Goal: Task Accomplishment & Management: Use online tool/utility

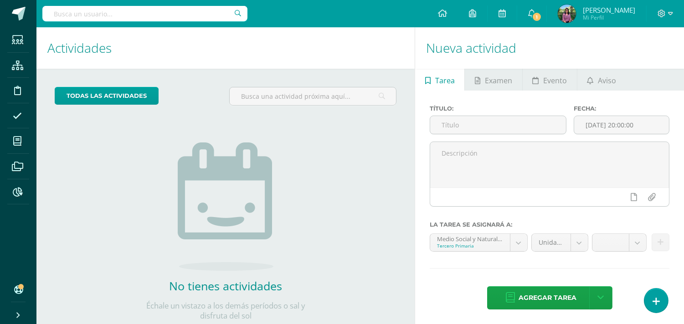
click at [78, 12] on input "text" at bounding box center [144, 13] width 205 height 15
type input "Dorcas REcinos"
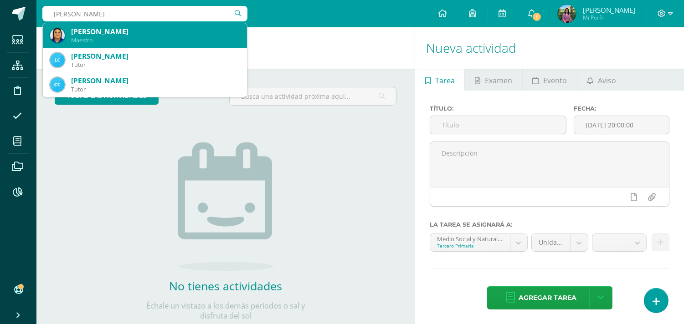
click at [81, 39] on div "Maestro" at bounding box center [155, 40] width 169 height 8
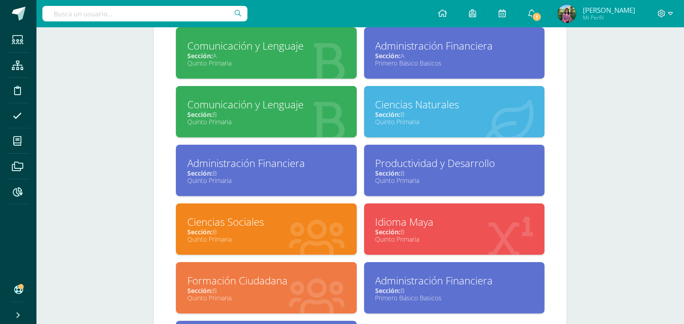
scroll to position [456, 0]
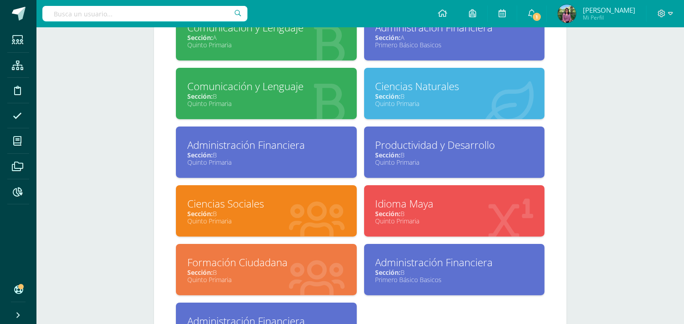
click at [404, 115] on div "Ciencias Naturales Sección: B Quinto Primaria" at bounding box center [454, 93] width 181 height 51
click at [65, 10] on input "text" at bounding box center [144, 13] width 205 height 15
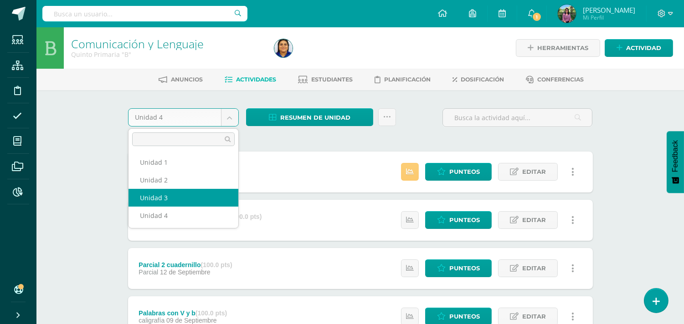
select select "Unidad 3"
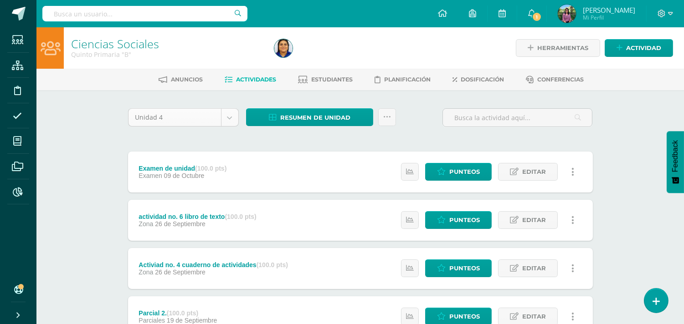
click at [226, 120] on body "Estudiantes Estructura Disciplina Asistencia Mis cursos Archivos Reportes Sopor…" at bounding box center [342, 320] width 684 height 640
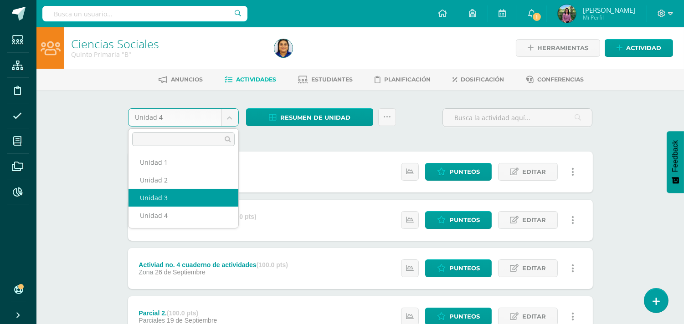
select select "Unidad 3"
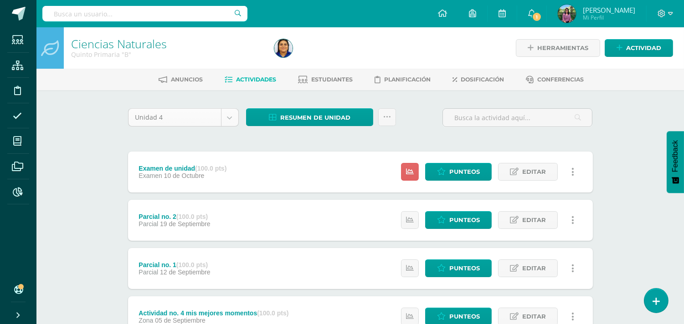
click at [231, 115] on body "Estudiantes Estructura Disciplina Asistencia Mis cursos Archivos Reportes Sopor…" at bounding box center [342, 271] width 684 height 543
click at [230, 116] on body "Estudiantes Estructura Disciplina Asistencia Mis cursos Archivos Reportes Sopor…" at bounding box center [342, 271] width 684 height 543
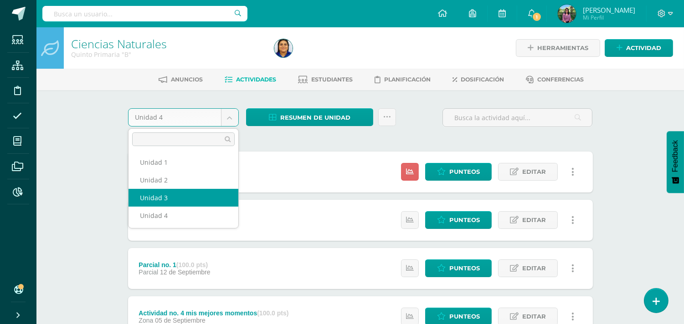
select select "Unidad 3"
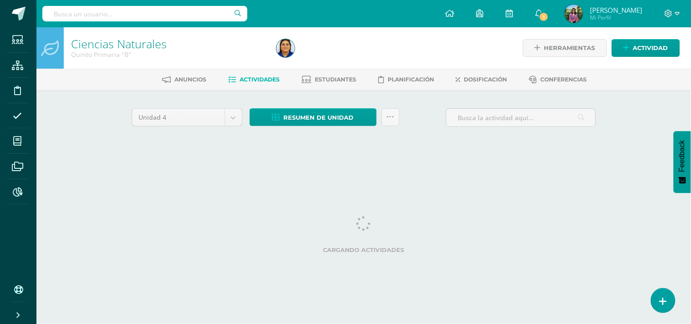
click at [65, 10] on input "text" at bounding box center [144, 13] width 205 height 15
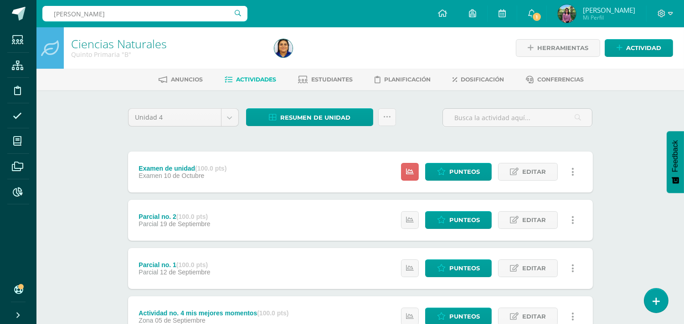
type input "[PERSON_NAME]"
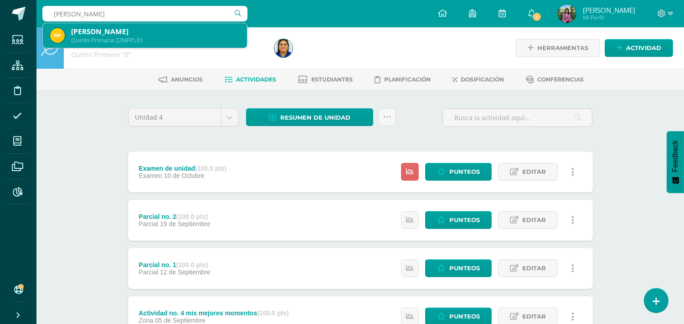
click at [85, 32] on div "[PERSON_NAME]" at bounding box center [155, 32] width 169 height 10
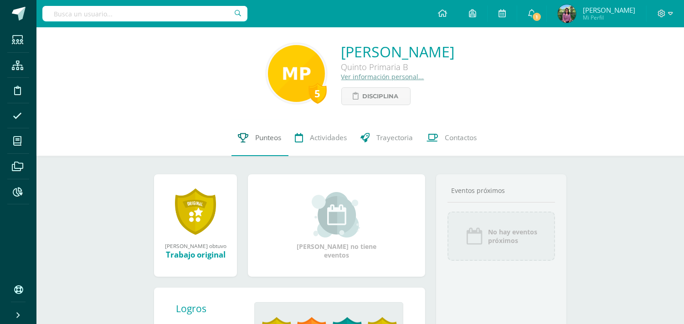
click at [265, 134] on span "Punteos" at bounding box center [269, 138] width 26 height 10
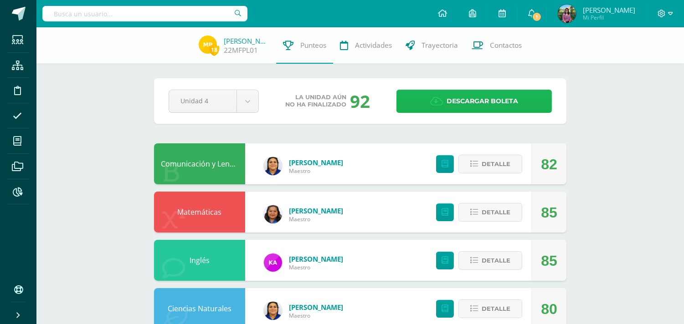
click at [452, 99] on span "Descargar boleta" at bounding box center [483, 101] width 72 height 22
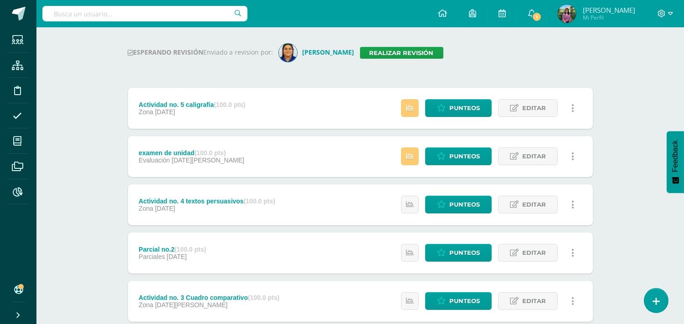
scroll to position [108, 0]
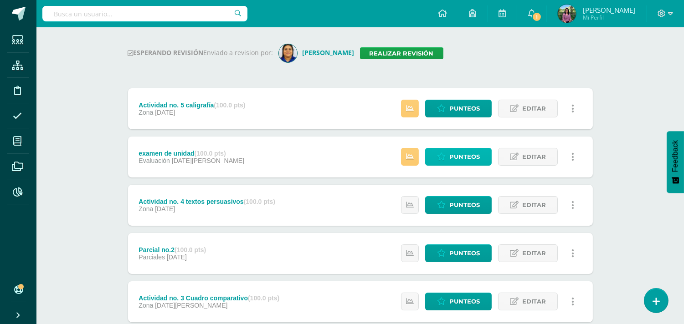
click at [467, 154] on span "Punteos" at bounding box center [464, 157] width 31 height 17
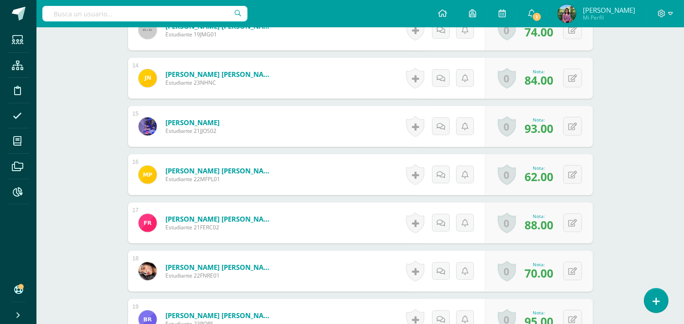
scroll to position [884, 0]
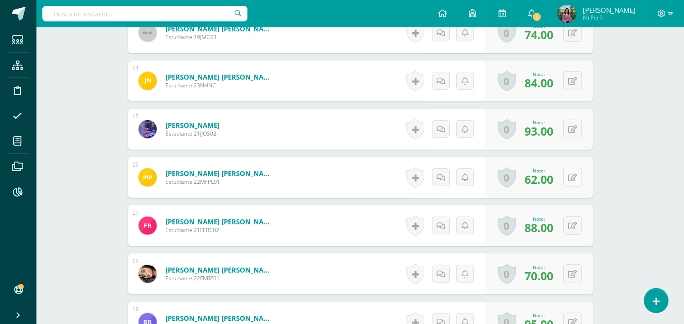
click at [570, 178] on button at bounding box center [572, 177] width 19 height 19
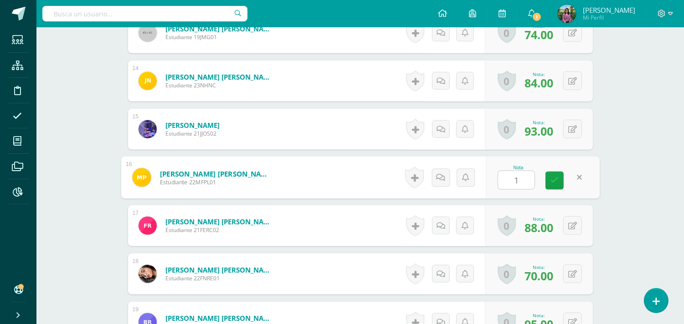
scroll to position [884, 0]
type input "100"
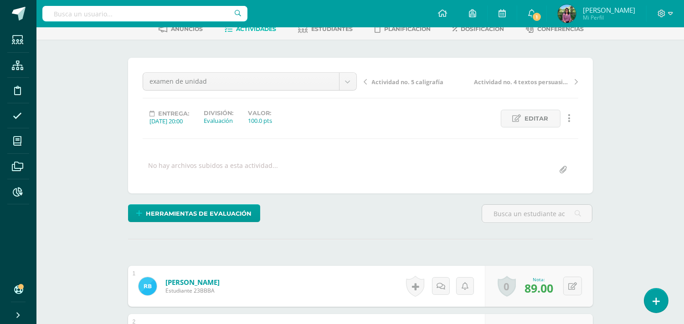
scroll to position [0, 0]
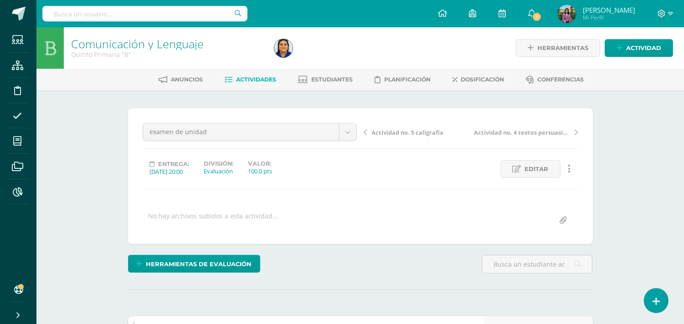
click at [105, 43] on link "Comunicación y Lenguaje" at bounding box center [137, 43] width 133 height 15
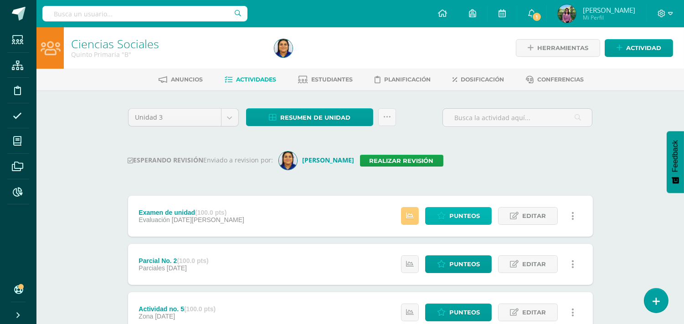
click at [471, 210] on span "Punteos" at bounding box center [464, 216] width 31 height 17
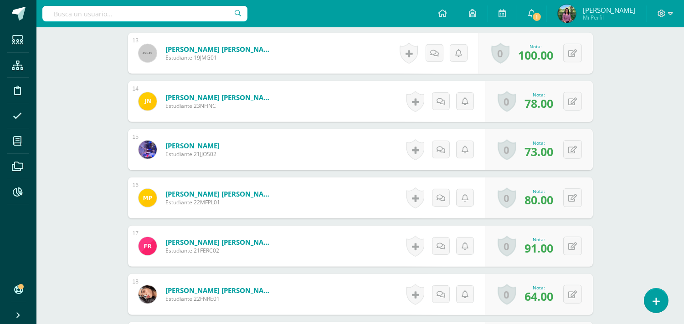
scroll to position [909, 0]
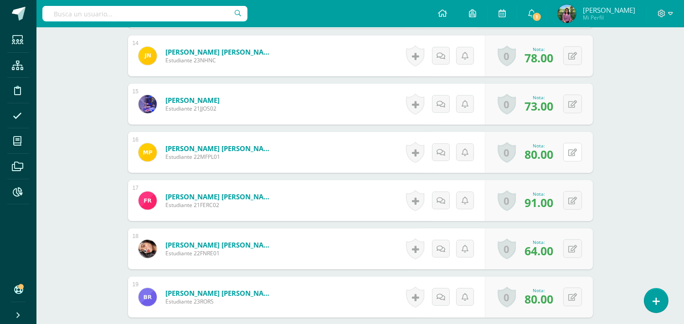
click at [567, 152] on button at bounding box center [572, 152] width 19 height 19
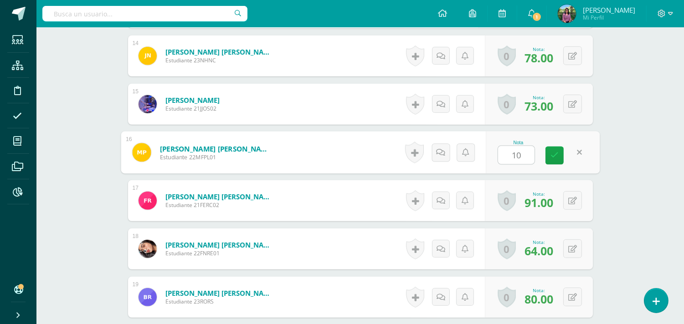
type input "100"
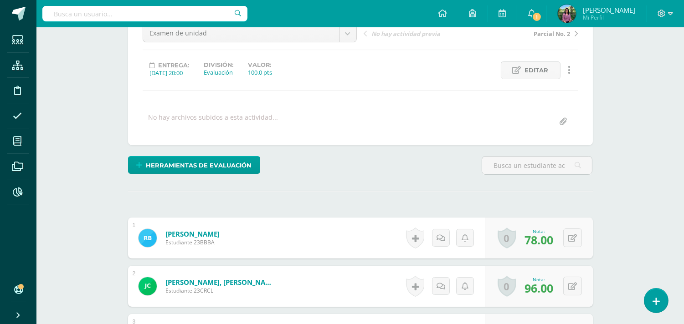
scroll to position [0, 0]
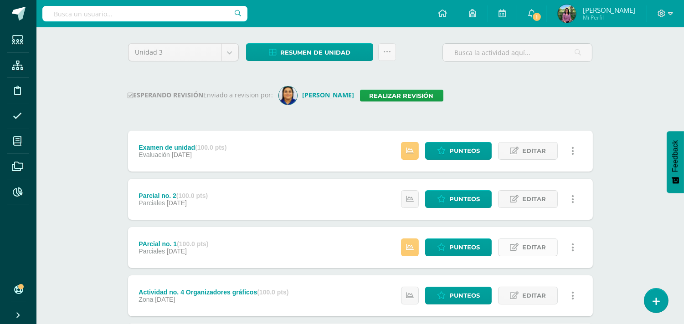
scroll to position [51, 0]
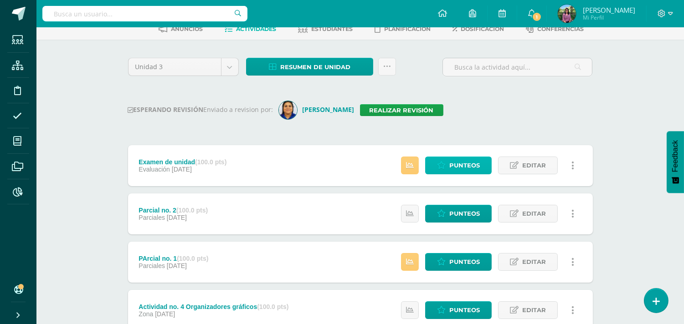
click at [458, 163] on span "Punteos" at bounding box center [464, 165] width 31 height 17
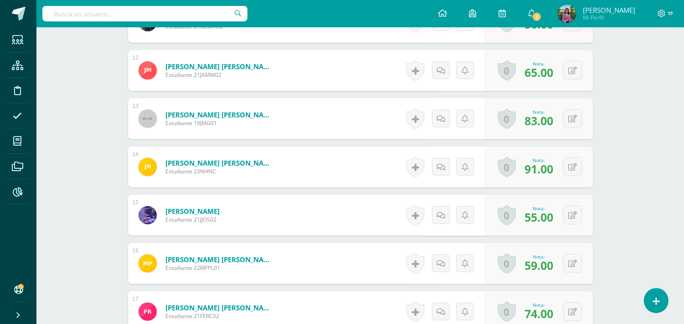
scroll to position [822, 0]
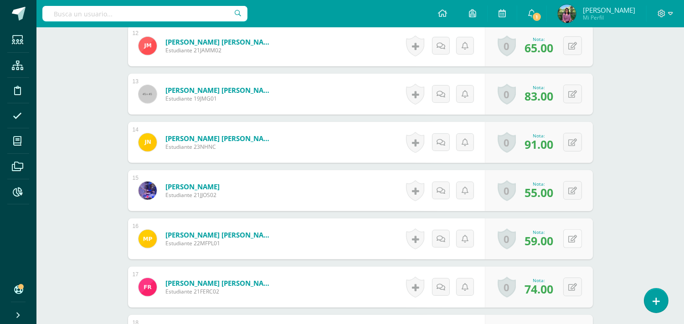
click at [579, 243] on button at bounding box center [572, 239] width 19 height 19
type input "100"
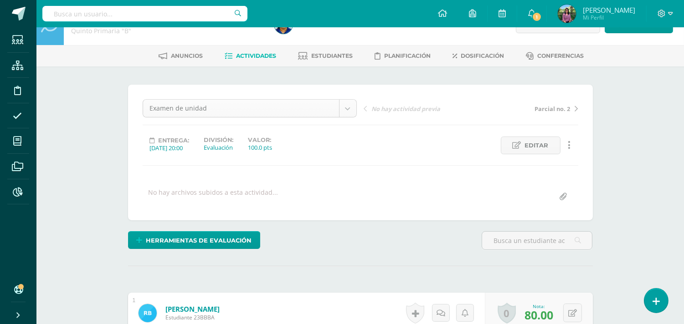
scroll to position [0, 0]
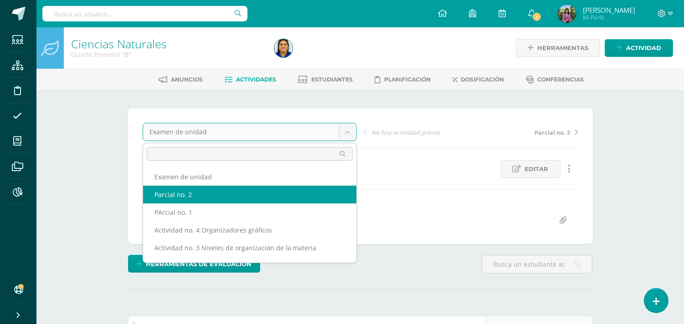
select select "/dashboard/teacher/grade-activity/186286/"
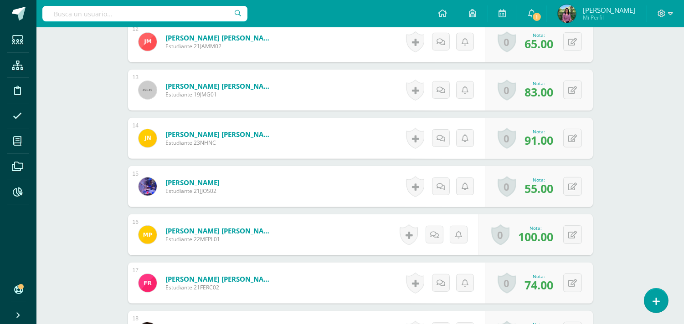
scroll to position [1039, 0]
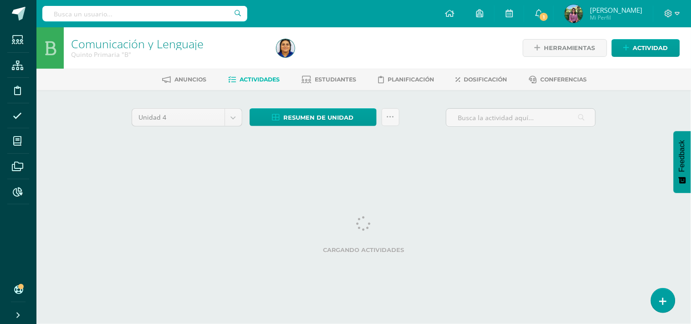
click at [173, 47] on link "Comunicación y Lenguaje" at bounding box center [137, 43] width 133 height 15
click at [283, 51] on img at bounding box center [286, 48] width 18 height 18
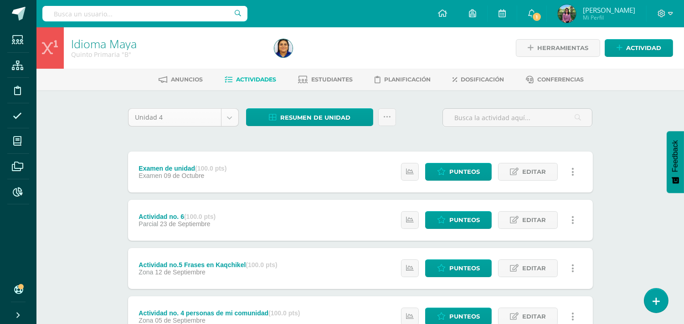
click at [226, 125] on body "Estudiantes Estructura Disciplina Asistencia Mis cursos Archivos Reportes Sopor…" at bounding box center [342, 271] width 684 height 543
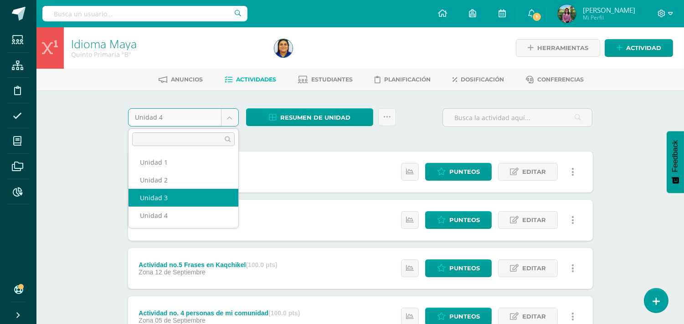
click at [184, 201] on div "Actividad no. 6 (100.0 pts) Parcial 23 de Septiembre" at bounding box center [177, 220] width 99 height 41
select select "Unidad 3"
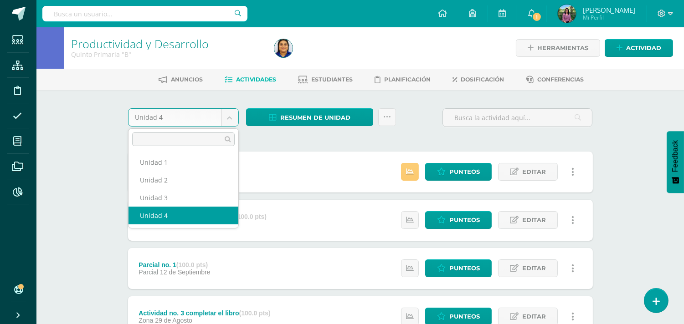
click at [231, 118] on body "Estudiantes Estructura Disciplina Asistencia Mis cursos Archivos Reportes Sopor…" at bounding box center [342, 223] width 684 height 447
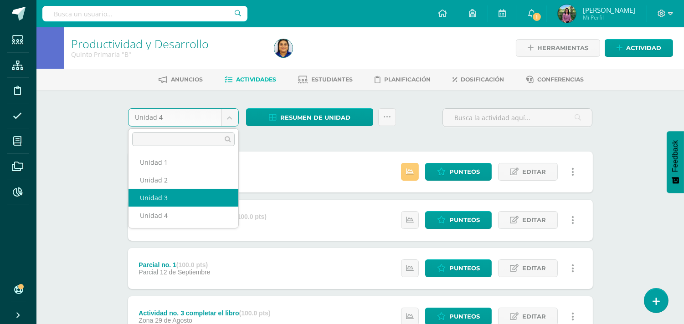
select select "Unidad 3"
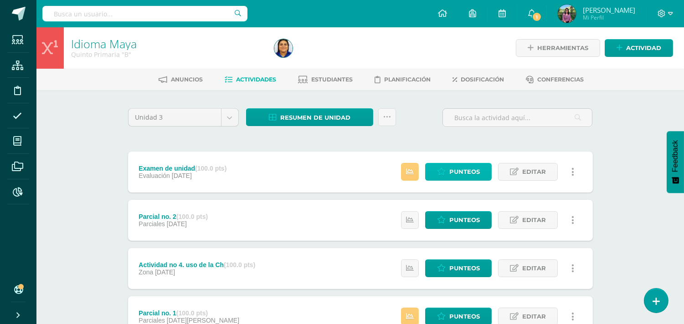
click at [429, 169] on link "Punteos" at bounding box center [458, 172] width 67 height 18
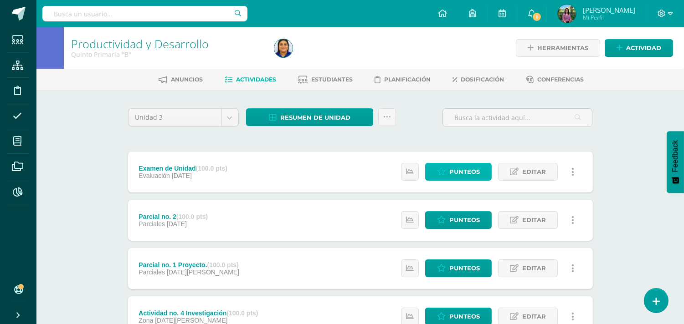
click at [444, 169] on icon at bounding box center [441, 172] width 9 height 8
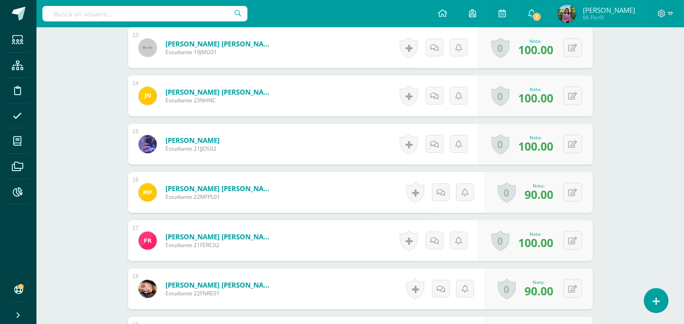
scroll to position [873, 0]
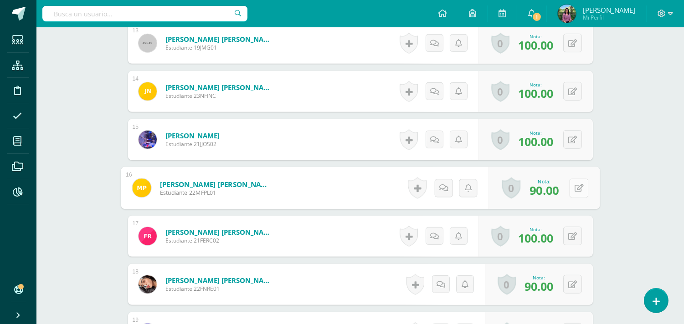
click at [569, 188] on button at bounding box center [578, 188] width 19 height 19
type input "100"
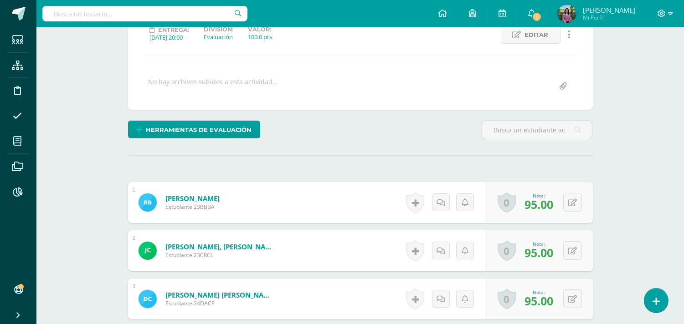
scroll to position [0, 0]
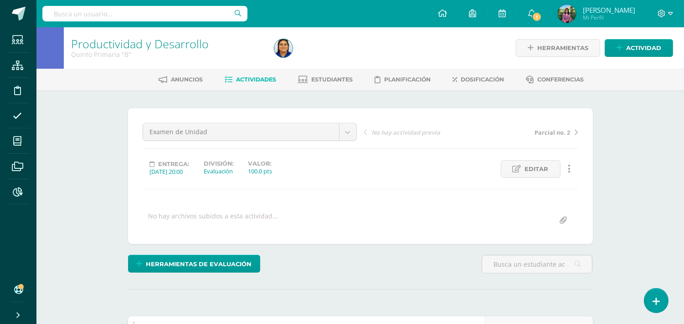
click at [260, 76] on span "Actividades" at bounding box center [256, 79] width 40 height 7
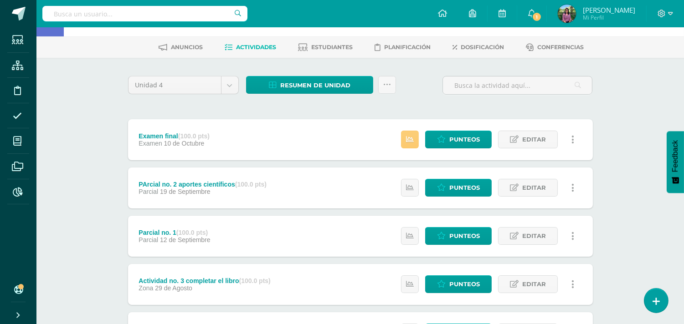
scroll to position [51, 0]
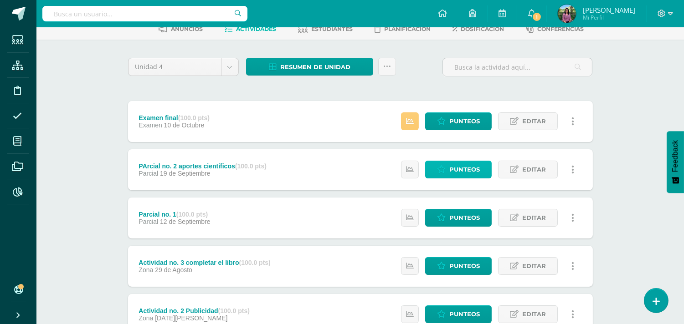
click at [438, 170] on icon at bounding box center [441, 170] width 9 height 8
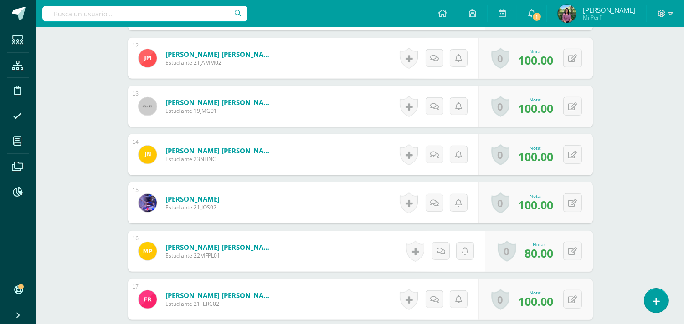
scroll to position [884, 0]
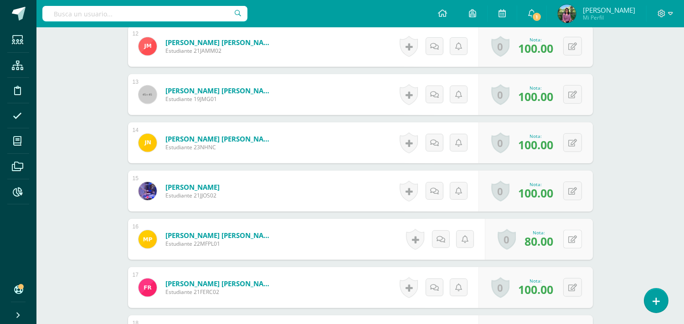
click at [570, 231] on button at bounding box center [572, 239] width 19 height 19
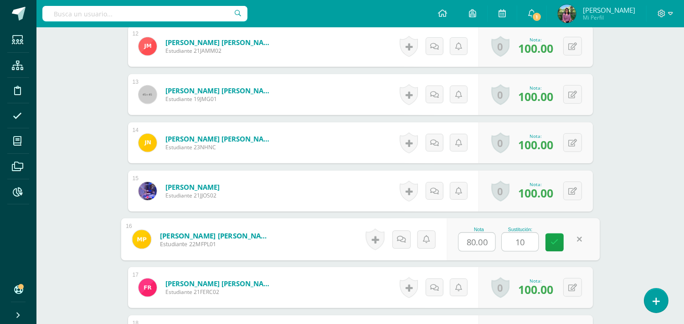
type input "100"
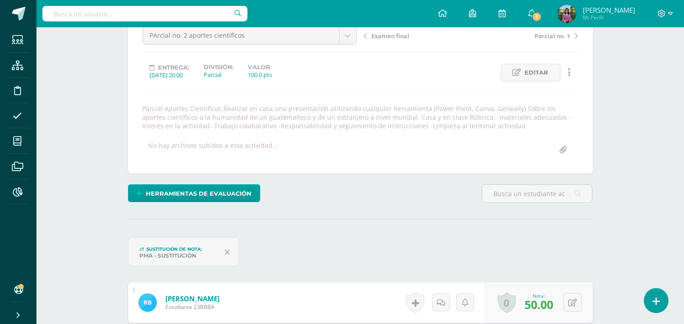
scroll to position [0, 0]
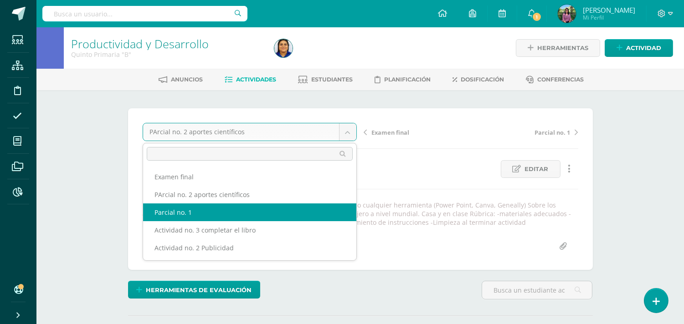
select select "/dashboard/teacher/grade-activity/193060/"
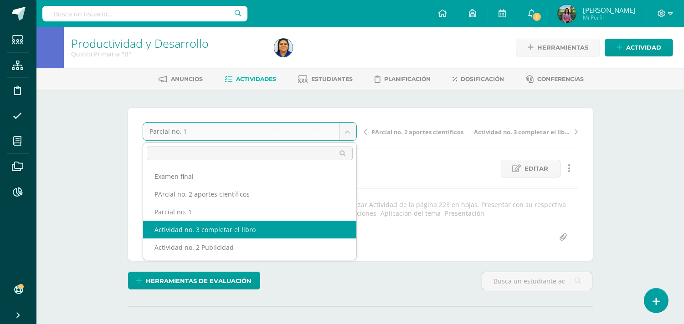
select select "/dashboard/teacher/grade-activity/193050/"
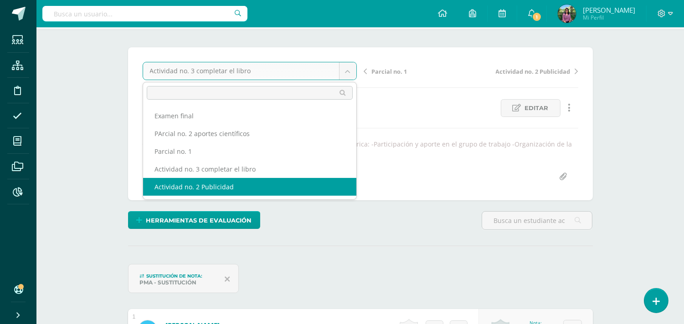
scroll to position [102, 0]
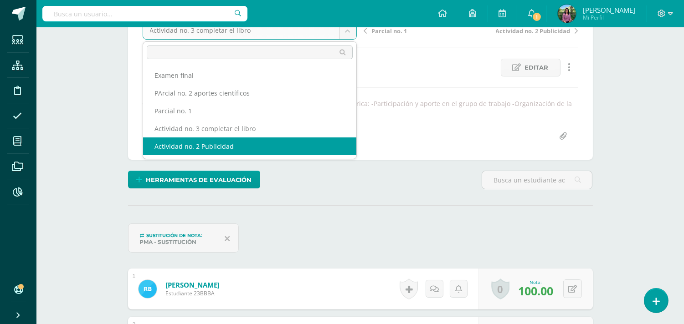
select select "/dashboard/teacher/grade-activity/193040/"
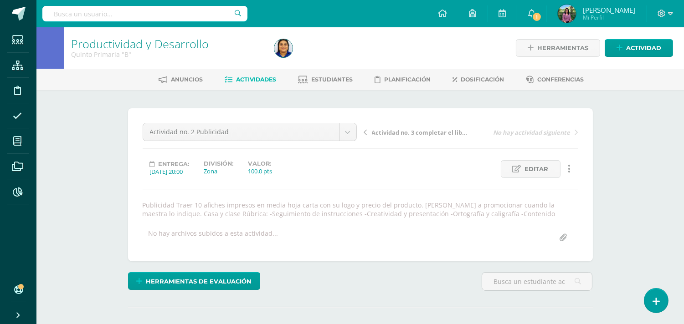
click at [263, 79] on span "Actividades" at bounding box center [256, 79] width 40 height 7
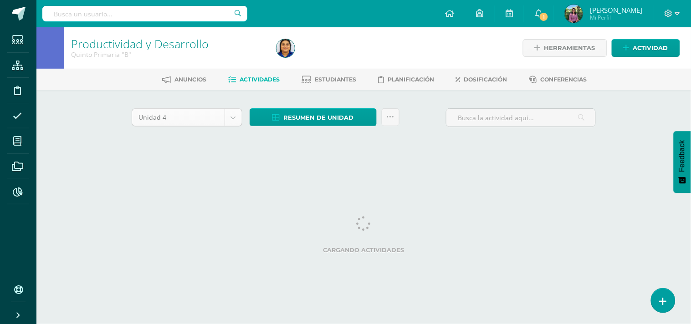
click at [238, 112] on body "Estudiantes Estructura Disciplina Asistencia Mis cursos Archivos Reportes Sopor…" at bounding box center [345, 85] width 691 height 170
select select "Unidad 3"
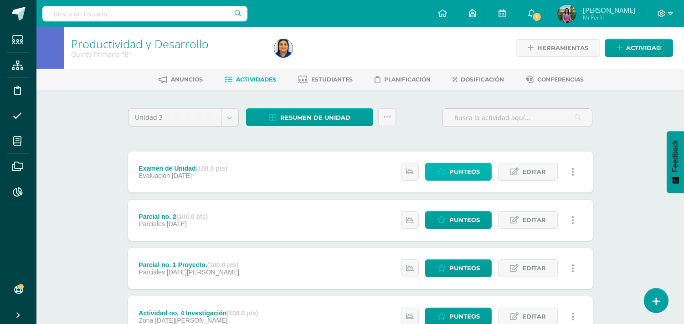
click at [471, 176] on span "Punteos" at bounding box center [464, 172] width 31 height 17
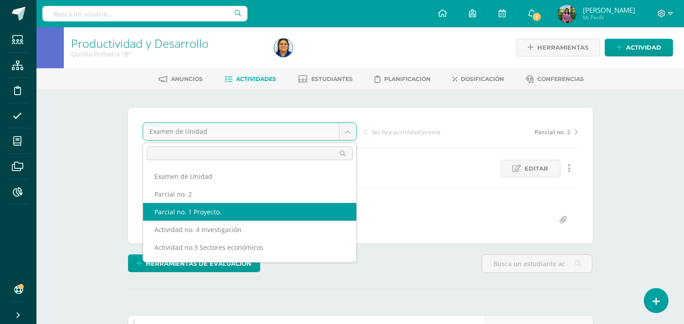
select select "/dashboard/teacher/grade-activity/188513/"
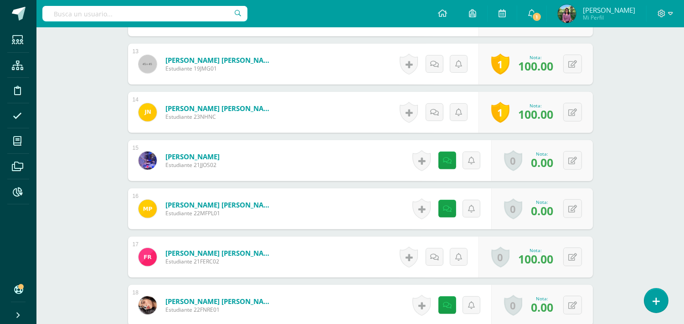
scroll to position [862, 0]
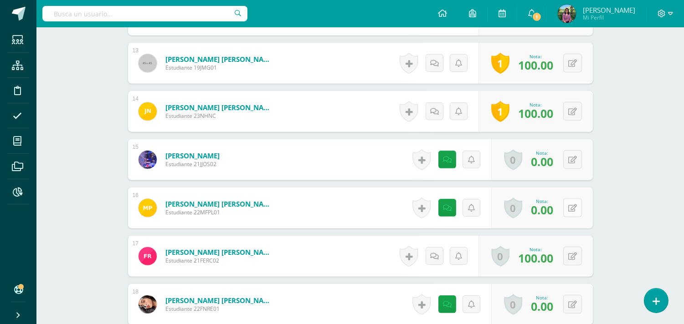
click at [575, 203] on button at bounding box center [572, 208] width 19 height 19
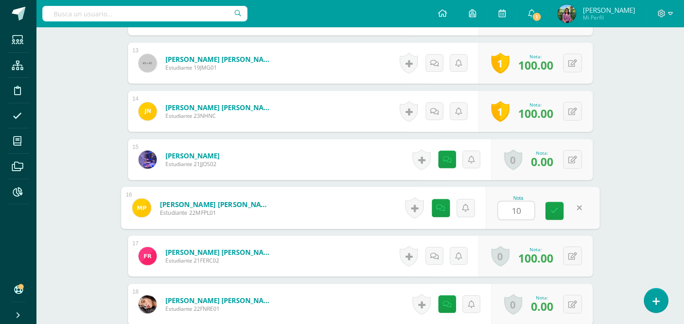
type input "100"
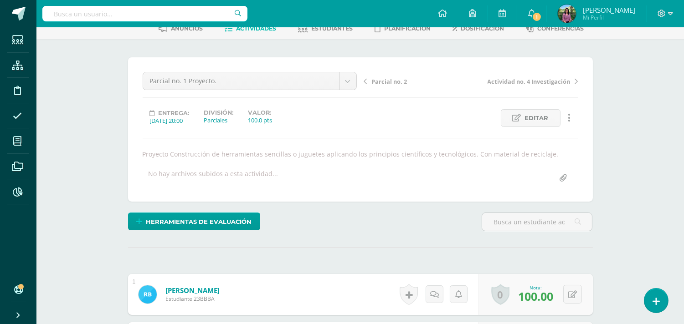
scroll to position [0, 0]
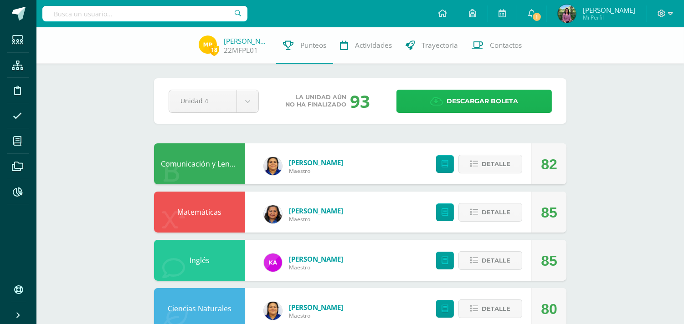
click at [424, 95] on link "Descargar boleta" at bounding box center [473, 101] width 155 height 23
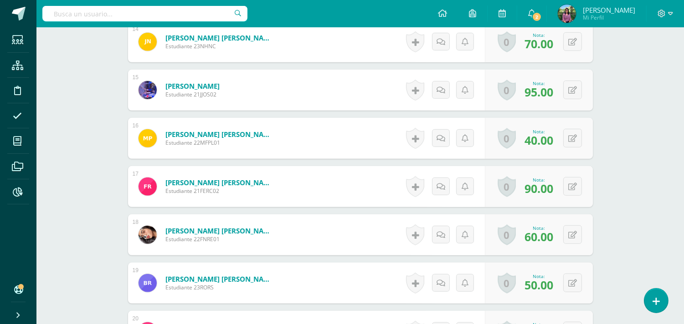
scroll to position [924, 0]
click at [576, 130] on button at bounding box center [578, 137] width 19 height 19
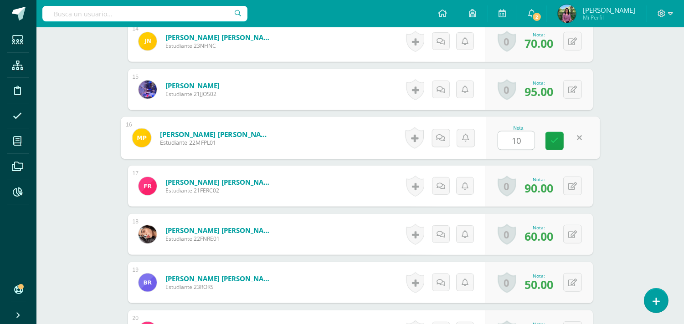
type input "100"
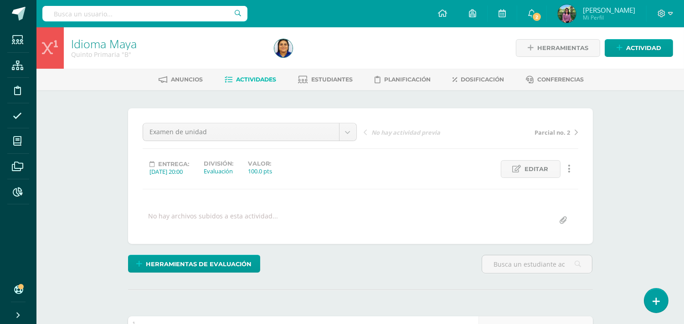
scroll to position [0, 0]
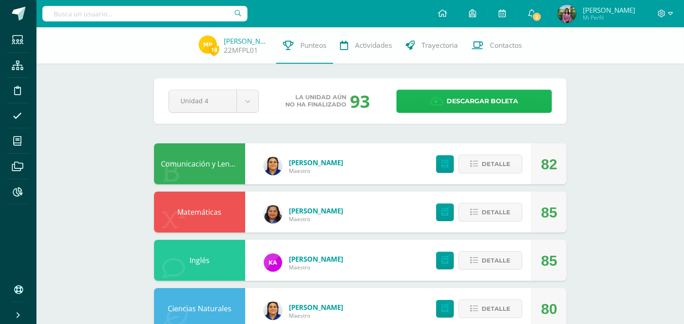
click at [456, 108] on span "Descargar boleta" at bounding box center [483, 101] width 72 height 22
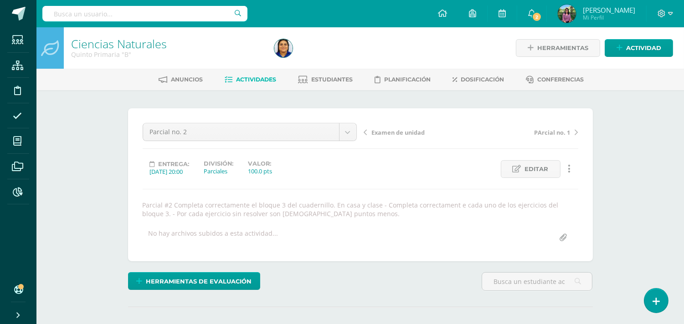
scroll to position [0, 0]
click at [247, 68] on div "Anuncios Actividades Estudiantes Planificación Dosificación Conferencias" at bounding box center [370, 78] width 669 height 21
click at [248, 74] on link "Actividades" at bounding box center [250, 79] width 51 height 15
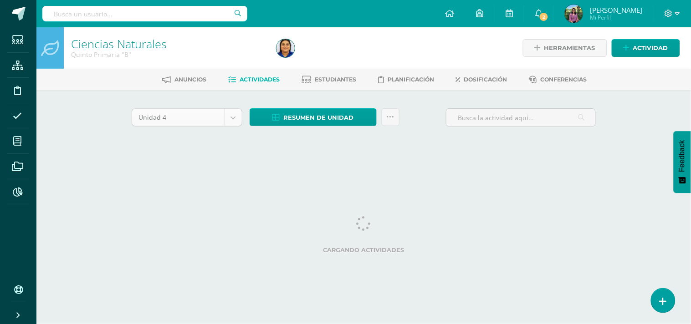
click at [234, 122] on body "Estudiantes Estructura Disciplina Asistencia Mis cursos Archivos Reportes Sopor…" at bounding box center [345, 85] width 691 height 170
select select "Unidad 3"
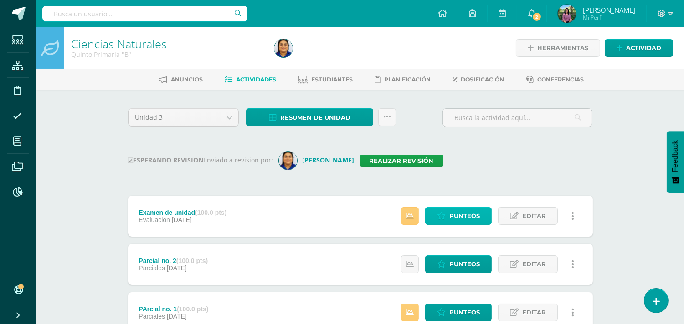
click at [457, 216] on span "Punteos" at bounding box center [464, 216] width 31 height 17
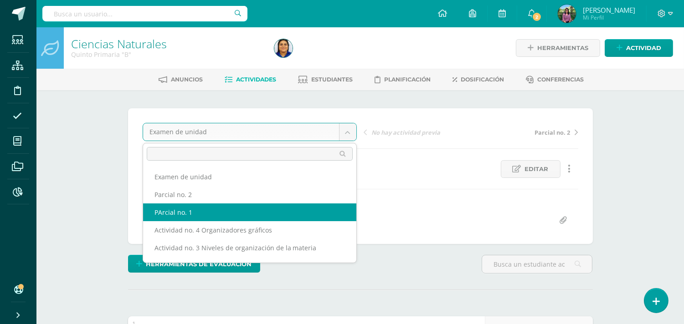
click at [198, 210] on div "Examen de unidad Examen de unidad Parcial no. 2 PArcial no. 1 Actividad no. 4 O…" at bounding box center [361, 176] width 436 height 107
select select "/dashboard/teacher/grade-activity/186285/"
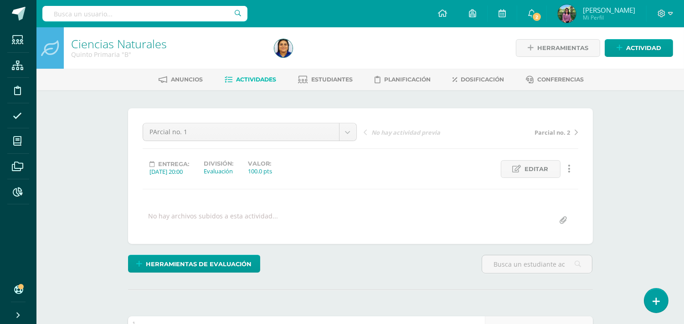
scroll to position [0, 0]
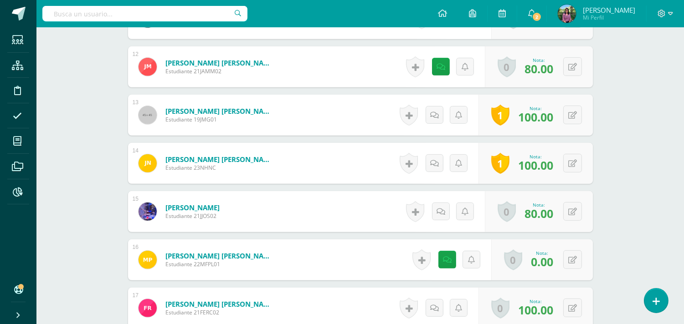
scroll to position [828, 0]
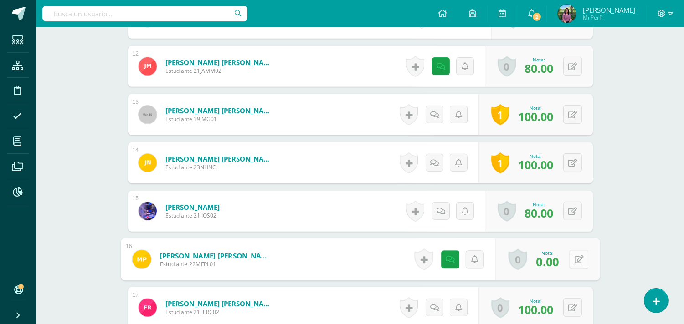
click at [566, 262] on div "0 Logros Logros obtenidos Aún no hay logros agregados Nota: 0.00" at bounding box center [547, 260] width 104 height 42
click at [576, 259] on icon at bounding box center [578, 260] width 9 height 8
type input "100"
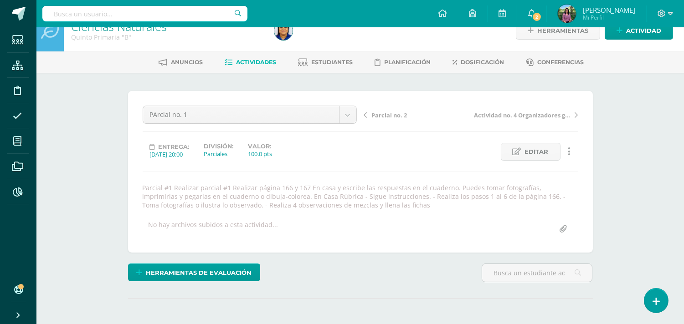
scroll to position [0, 0]
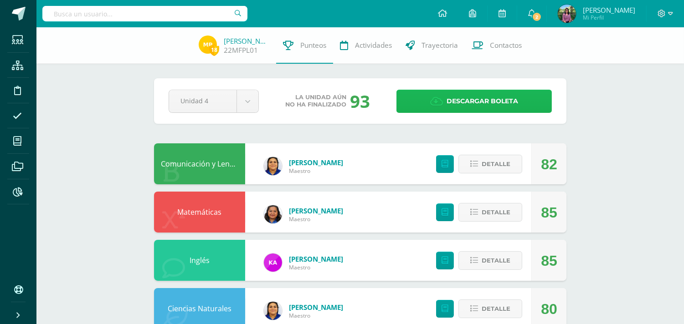
click at [439, 101] on icon at bounding box center [436, 102] width 13 height 10
click at [121, 17] on input "text" at bounding box center [144, 13] width 205 height 15
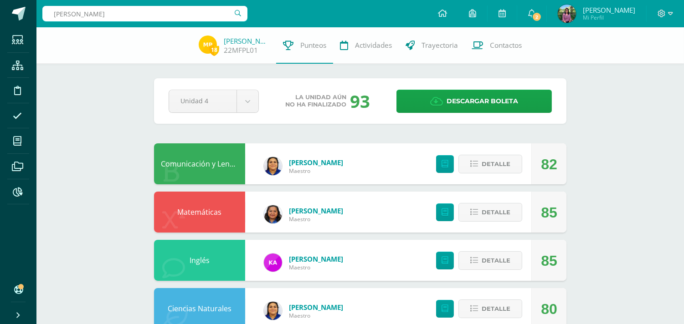
type input "[PERSON_NAME]"
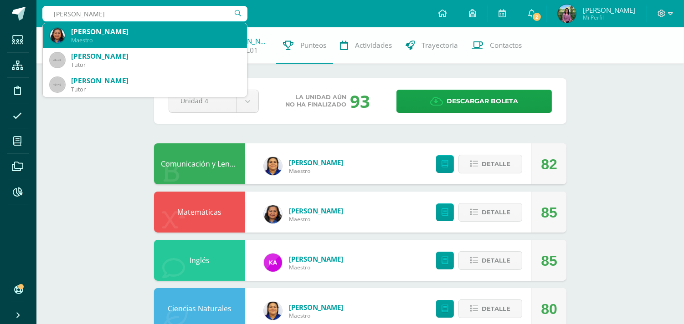
click at [113, 44] on div "Verónica Judith Cruz Gómez Maestro" at bounding box center [145, 35] width 190 height 25
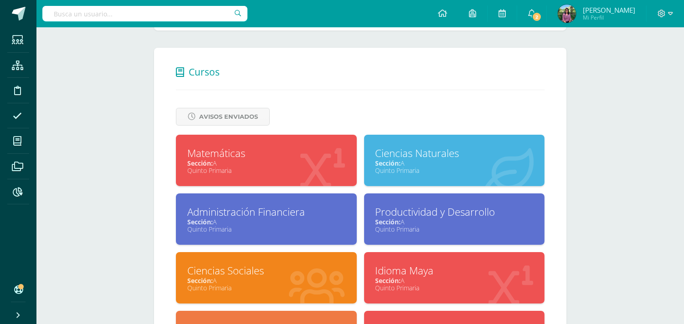
scroll to position [354, 0]
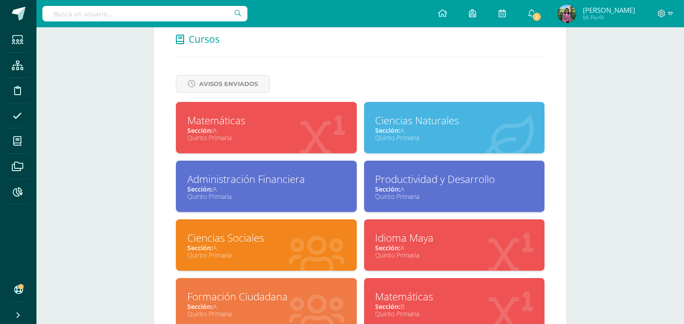
drag, startPoint x: 282, startPoint y: 128, endPoint x: 360, endPoint y: 69, distance: 98.9
click at [360, 69] on div "Cursos Avisos Enviados Cancelar Generar Descargar como HTML Descargar como PDF …" at bounding box center [360, 183] width 412 height 337
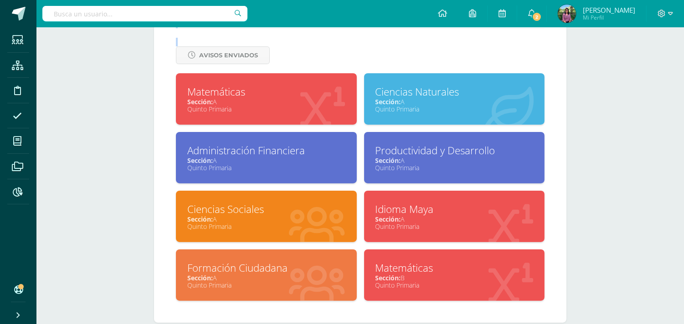
scroll to position [398, 0]
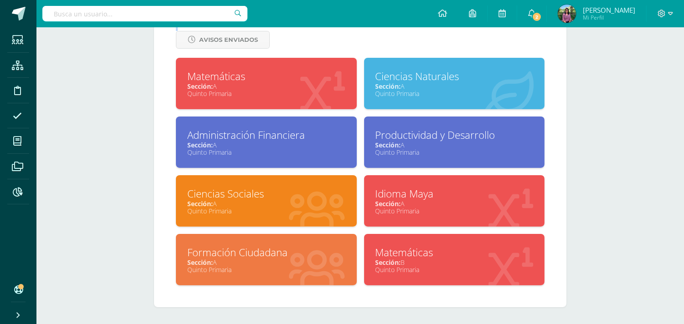
drag, startPoint x: 438, startPoint y: 262, endPoint x: 465, endPoint y: 162, distance: 103.2
click at [465, 163] on div "Productividad y Desarrollo Sección: A Quinto Primaria" at bounding box center [454, 142] width 181 height 51
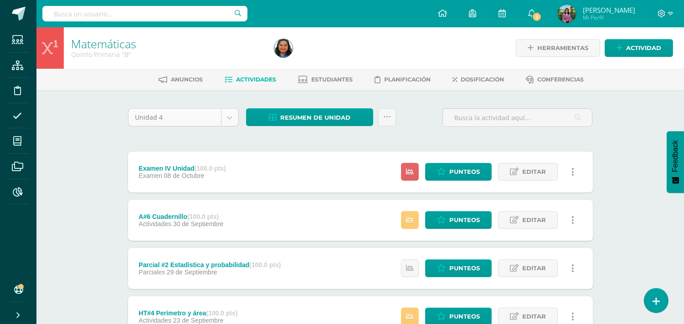
click at [231, 116] on body "Estudiantes Estructura Disciplina Asistencia Mis cursos Archivos Reportes Sopor…" at bounding box center [342, 295] width 684 height 591
click at [229, 117] on body "Estudiantes Estructura Disciplina Asistencia Mis cursos Archivos Reportes Sopor…" at bounding box center [342, 295] width 684 height 591
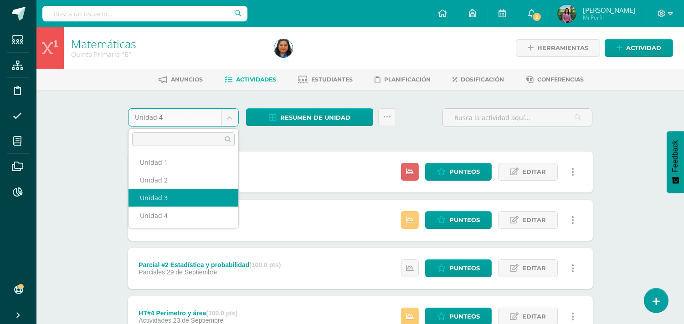
select select "Unidad 3"
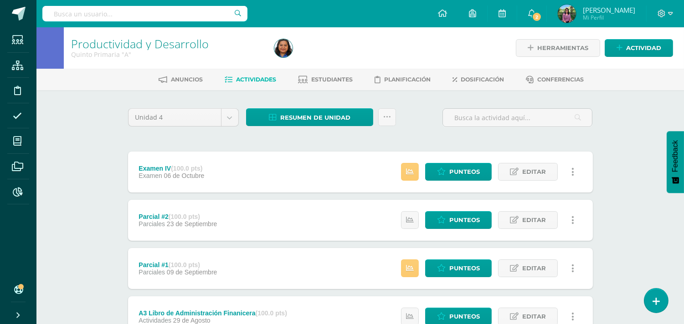
click at [70, 14] on input "text" at bounding box center [144, 13] width 205 height 15
type input "[PERSON_NAME]"
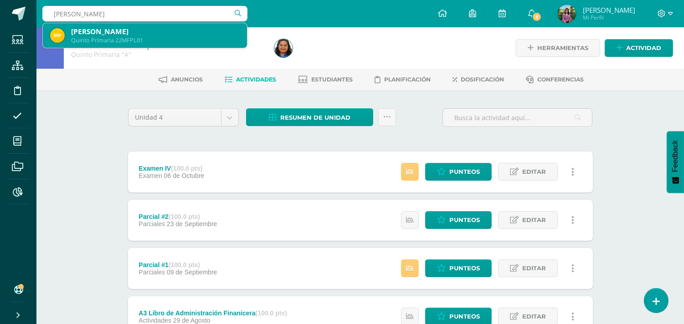
click at [65, 28] on div "[PERSON_NAME] 22MFPL01" at bounding box center [145, 35] width 190 height 25
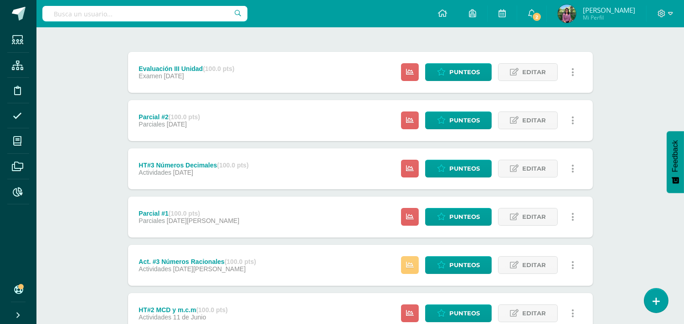
scroll to position [9, 0]
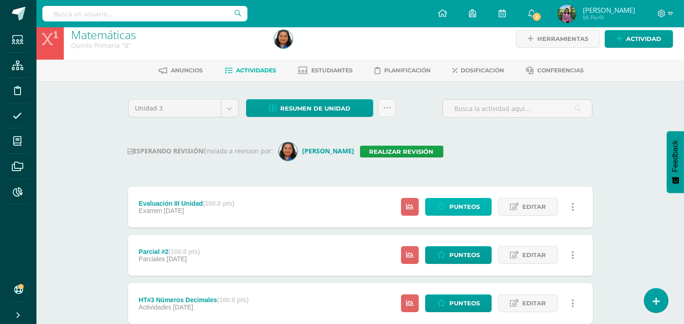
click at [462, 203] on span "Punteos" at bounding box center [464, 207] width 31 height 17
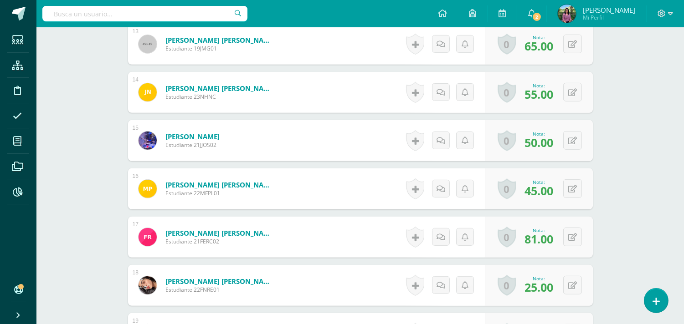
scroll to position [873, 0]
click at [568, 183] on button at bounding box center [572, 188] width 19 height 19
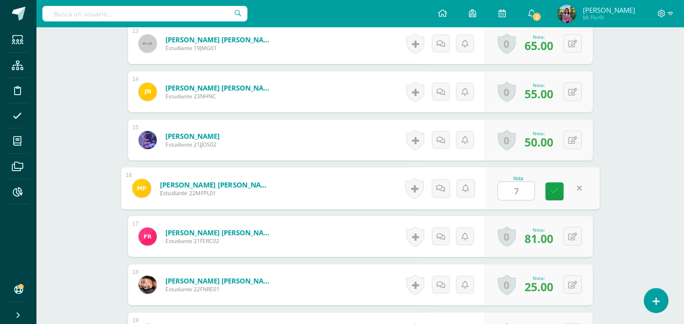
type input "70"
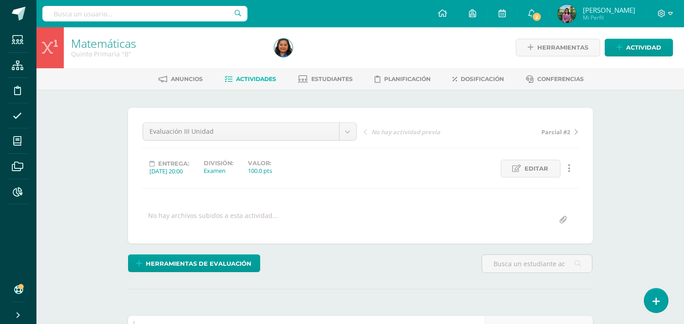
scroll to position [0, 0]
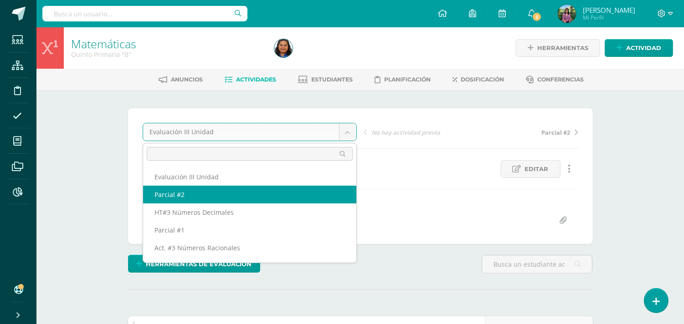
select select "/dashboard/teacher/grade-activity/184289/"
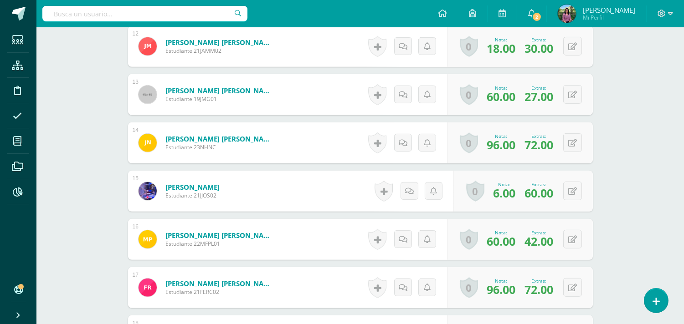
scroll to position [868, 0]
click at [575, 242] on icon at bounding box center [578, 239] width 9 height 8
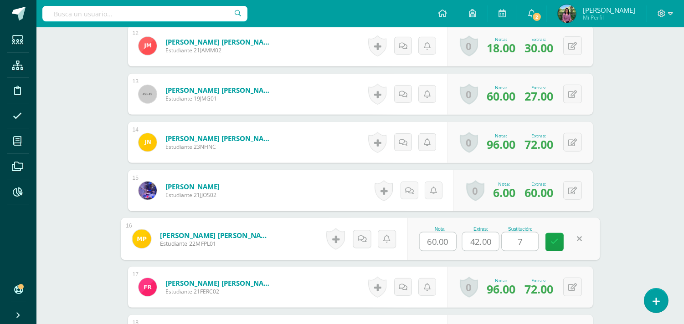
type input "70"
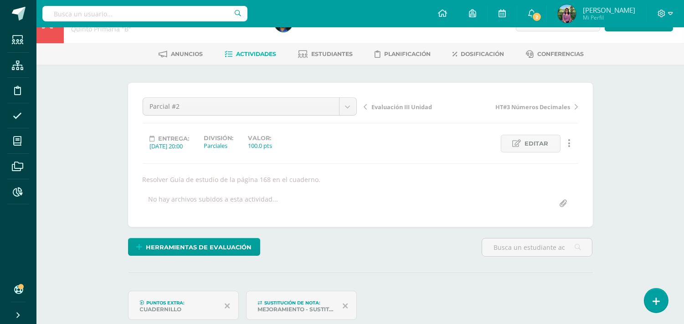
scroll to position [0, 0]
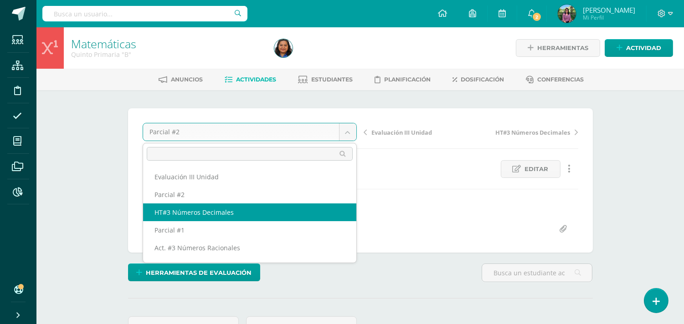
select select "/dashboard/teacher/grade-activity/184287/"
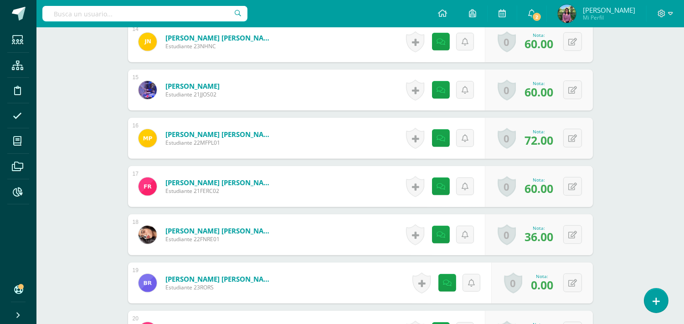
scroll to position [969, 0]
click at [575, 134] on icon at bounding box center [572, 138] width 9 height 8
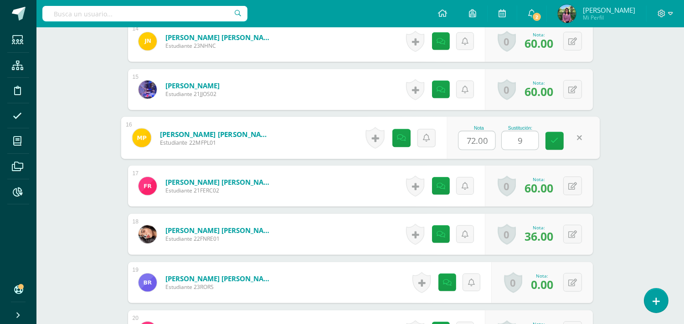
type input "90"
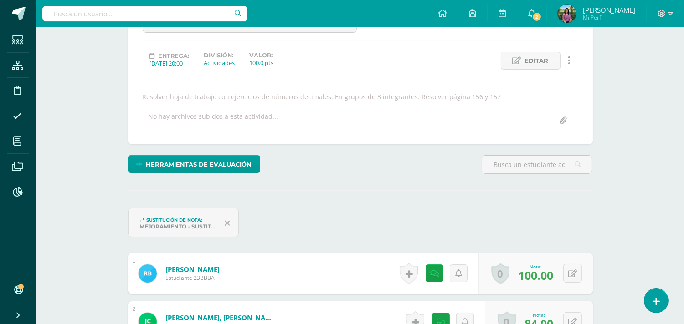
scroll to position [0, 0]
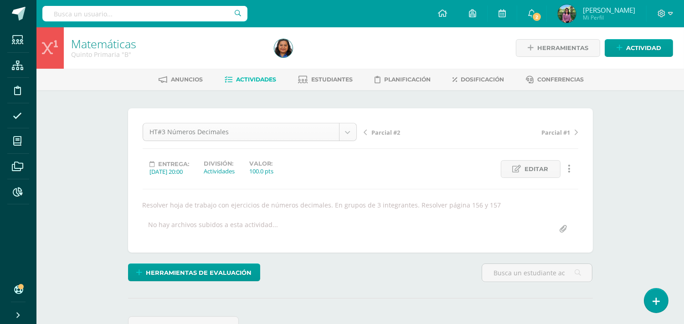
select select "/dashboard/teacher/grade-activity/184263/"
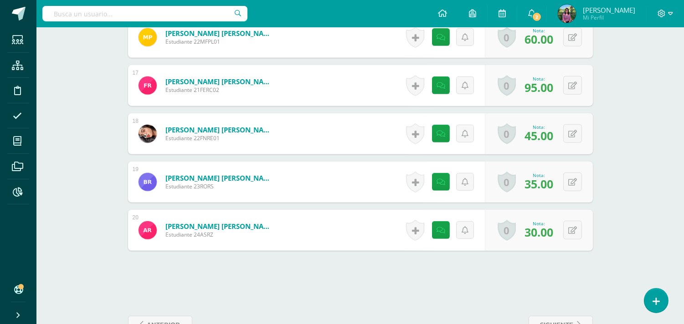
scroll to position [1087, 0]
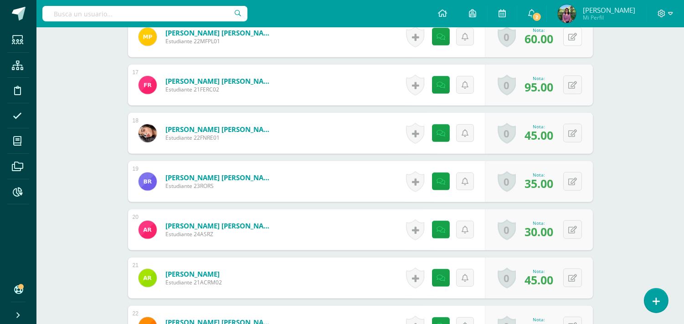
click at [577, 42] on button at bounding box center [572, 36] width 19 height 19
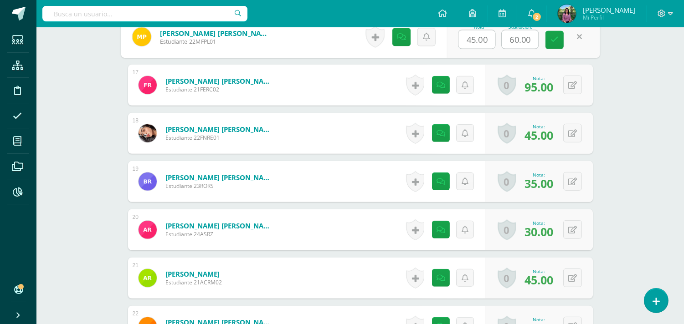
scroll to position [1088, 0]
type input "70"
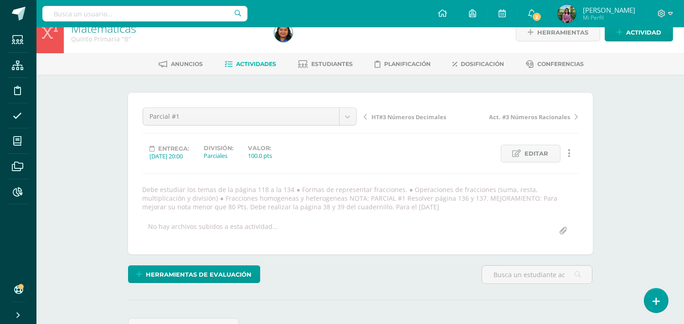
scroll to position [0, 0]
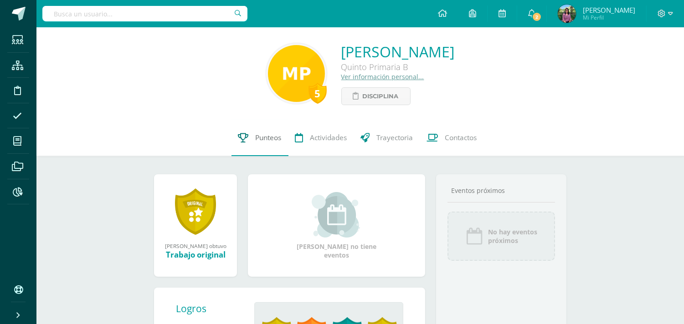
click at [253, 142] on link "Punteos" at bounding box center [259, 138] width 57 height 36
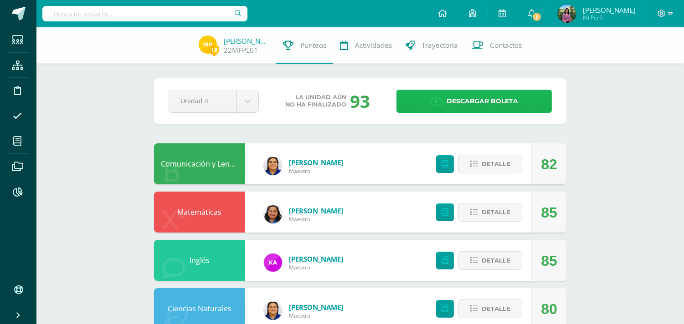
click at [453, 95] on span "Descargar boleta" at bounding box center [483, 101] width 72 height 22
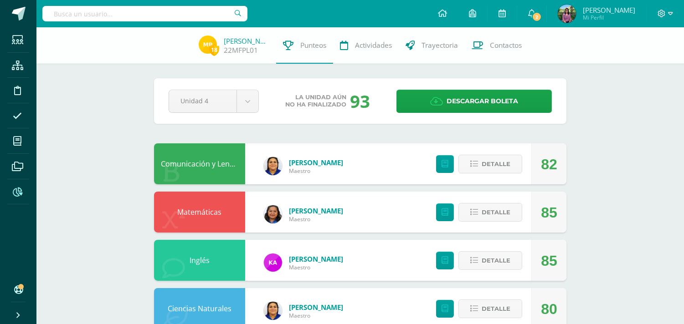
click at [15, 186] on span at bounding box center [17, 191] width 21 height 21
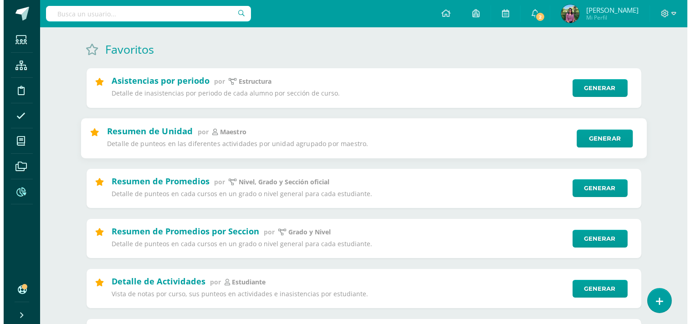
scroll to position [101, 0]
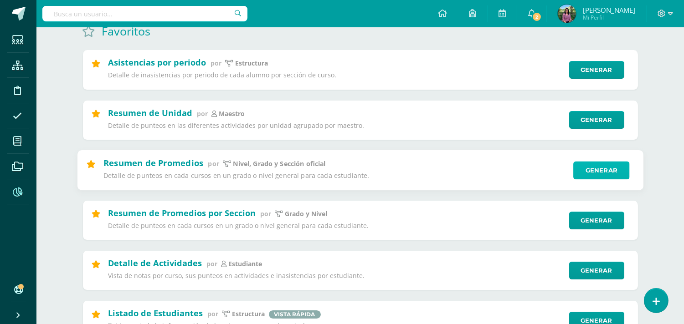
click at [595, 174] on link "Generar" at bounding box center [601, 170] width 56 height 18
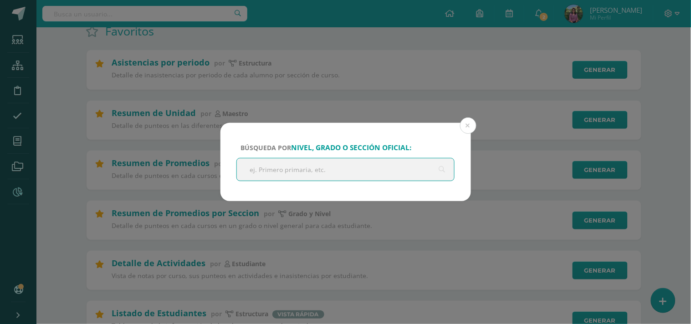
click at [256, 174] on input "text" at bounding box center [346, 170] width 218 height 22
type input "Q"
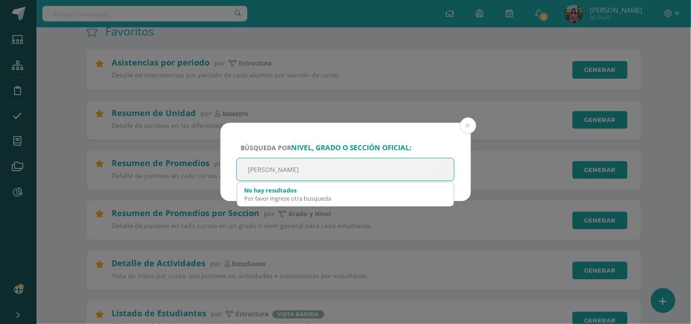
type input "Quinto Primaria"
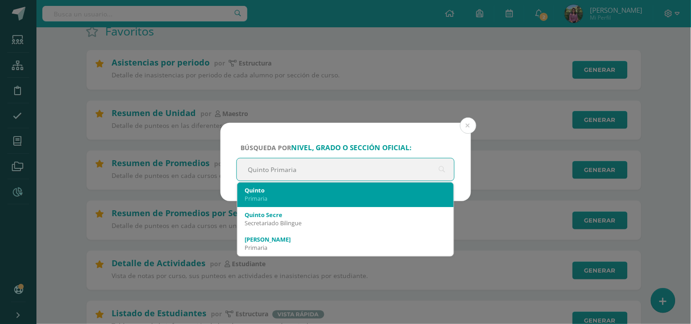
click at [266, 190] on div "Quinto" at bounding box center [346, 190] width 202 height 8
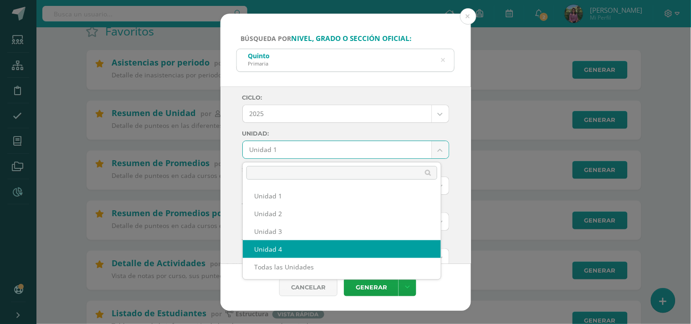
select select "Unidad 4"
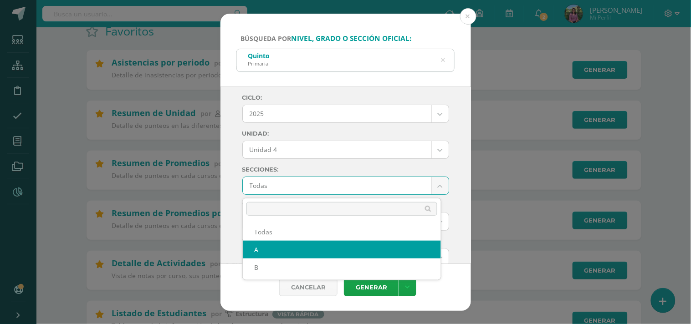
select select "A"
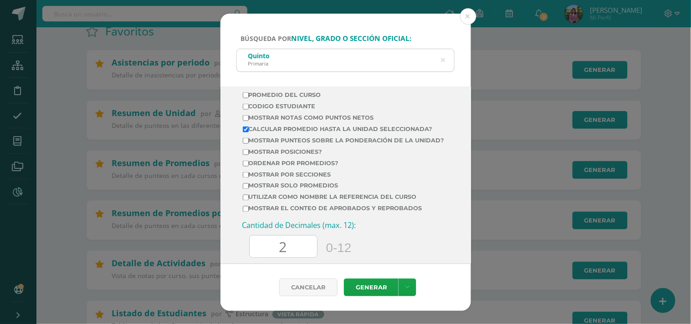
scroll to position [303, 0]
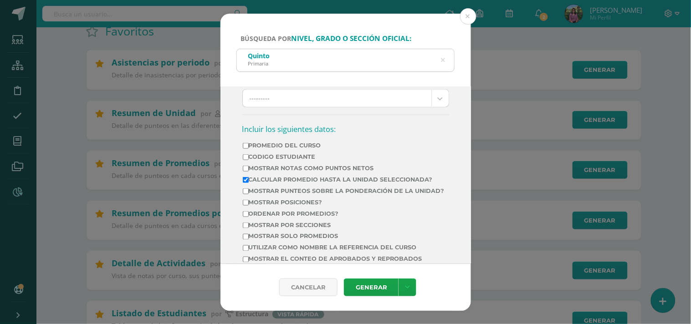
click at [251, 148] on label "Promedio del Curso" at bounding box center [344, 145] width 202 height 7
click at [249, 148] on input "Promedio del Curso" at bounding box center [246, 146] width 6 height 6
checkbox input "true"
click at [248, 170] on label "Mostrar Notas Como Puntos Netos" at bounding box center [344, 168] width 202 height 7
click at [248, 170] on input "Mostrar Notas Como Puntos Netos" at bounding box center [246, 169] width 6 height 6
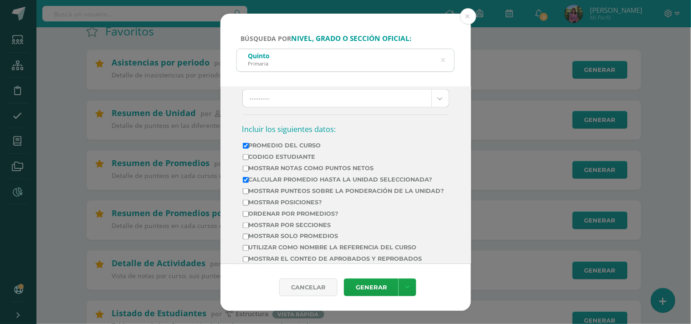
checkbox input "true"
click at [244, 217] on input "Ordenar por promedios?" at bounding box center [246, 214] width 6 height 6
checkbox input "true"
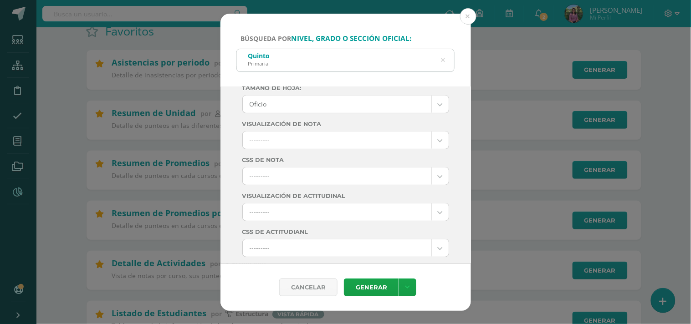
scroll to position [475, 0]
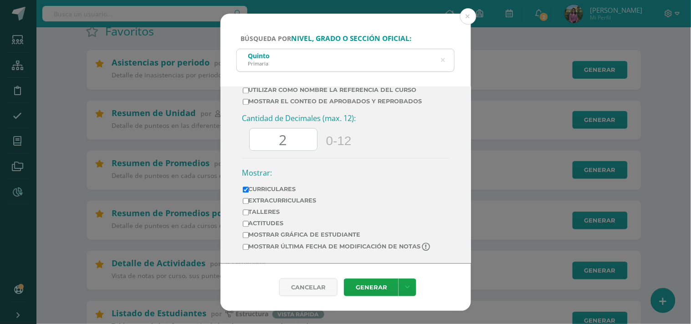
click at [247, 190] on input "Curriculares" at bounding box center [246, 190] width 6 height 6
click at [248, 186] on label "Curriculares" at bounding box center [337, 189] width 189 height 7
click at [248, 187] on input "Curriculares" at bounding box center [246, 190] width 6 height 6
checkbox input "false"
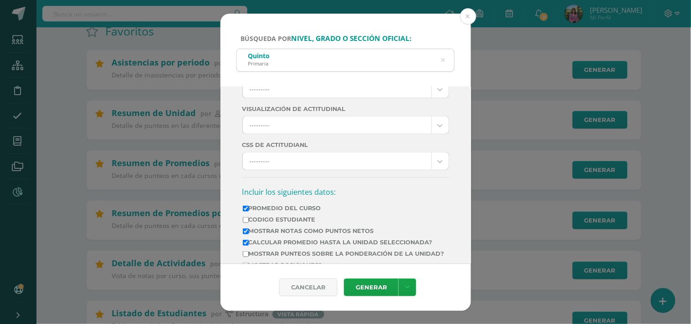
scroll to position [253, 0]
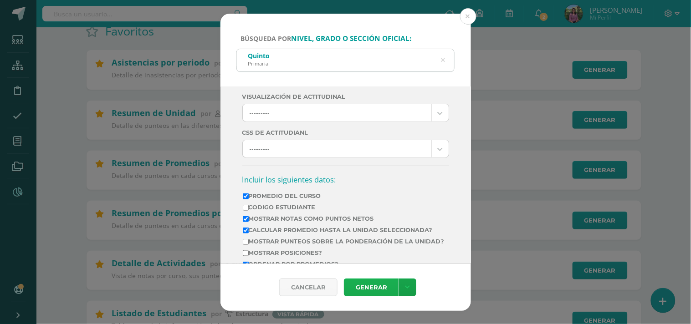
click at [370, 290] on link "Generar" at bounding box center [371, 288] width 55 height 18
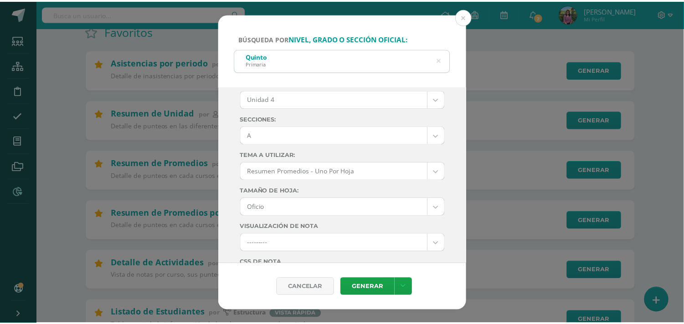
scroll to position [0, 0]
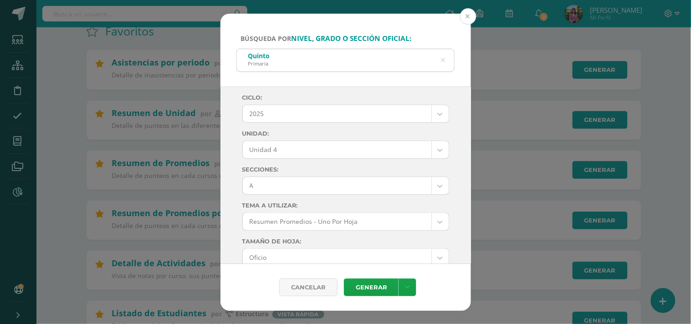
click at [467, 16] on button at bounding box center [468, 16] width 16 height 16
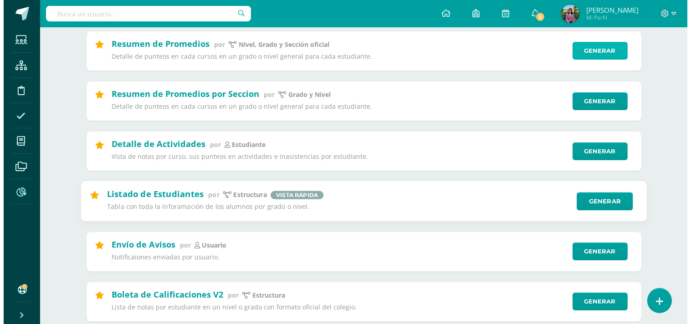
scroll to position [202, 0]
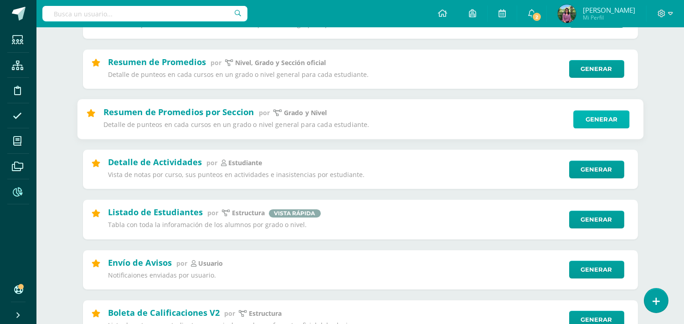
click at [586, 121] on link "Generar" at bounding box center [601, 119] width 56 height 18
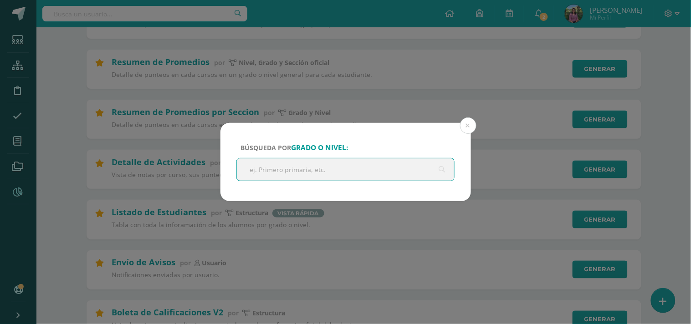
click at [267, 171] on input "text" at bounding box center [346, 170] width 218 height 22
type input "Quinto Primaria"
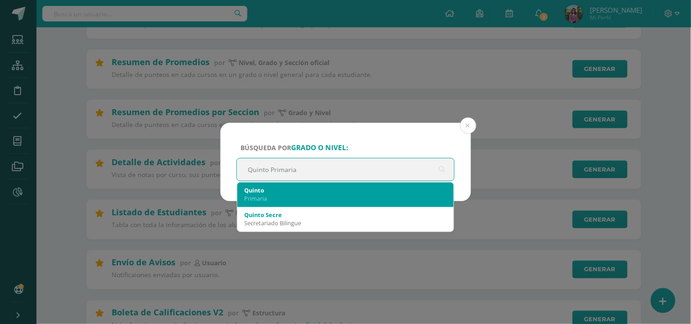
click at [272, 185] on div "Quinto Primaria" at bounding box center [346, 195] width 202 height 24
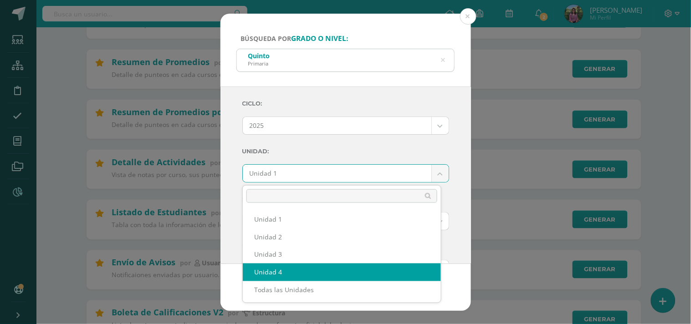
select select "Unidad 4"
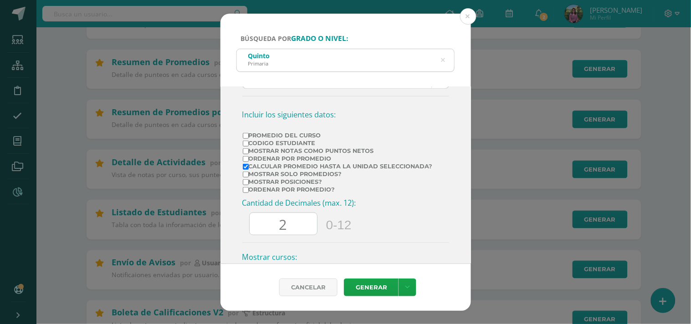
scroll to position [171, 0]
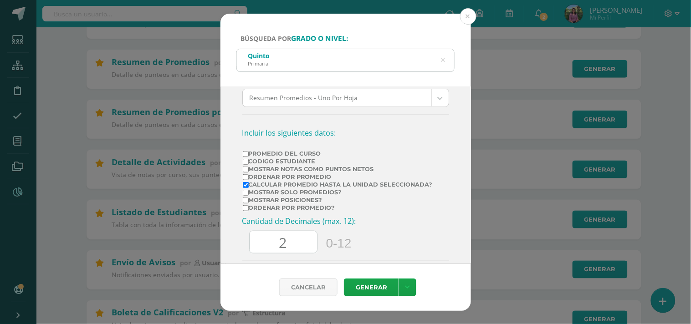
click at [249, 156] on label "Promedio del Curso" at bounding box center [338, 153] width 190 height 7
click at [249, 156] on input "Promedio del Curso" at bounding box center [246, 154] width 6 height 6
click at [249, 156] on label "Promedio del Curso" at bounding box center [338, 153] width 190 height 7
click at [249, 156] on input "Promedio del Curso" at bounding box center [246, 154] width 6 height 6
click at [243, 154] on input "Promedio del Curso" at bounding box center [246, 154] width 6 height 6
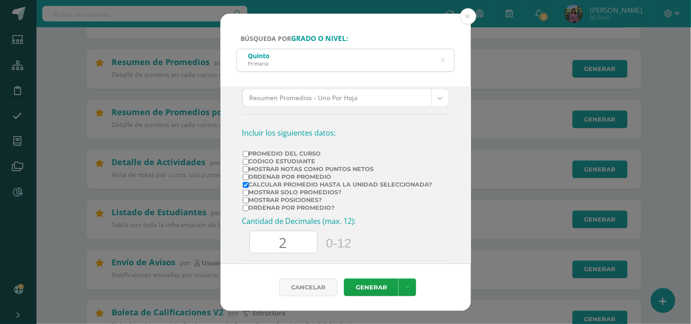
checkbox input "true"
click at [266, 167] on label "Mostrar Notas Como Puntos Netos" at bounding box center [338, 169] width 190 height 7
click at [249, 167] on input "Mostrar Notas Como Puntos Netos" at bounding box center [246, 170] width 6 height 6
checkbox input "true"
click at [247, 184] on input "Calcular promedio hasta la unidad seleccionada?" at bounding box center [246, 185] width 6 height 6
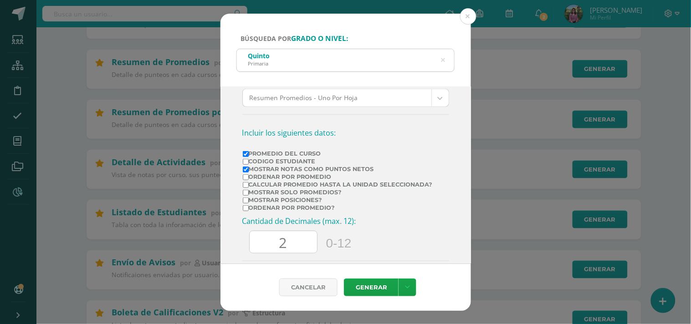
click at [247, 184] on input "Calcular promedio hasta la unidad seleccionada?" at bounding box center [246, 185] width 6 height 6
click at [245, 187] on input "Calcular promedio hasta la unidad seleccionada?" at bounding box center [246, 185] width 6 height 6
click at [245, 188] on input "Calcular promedio hasta la unidad seleccionada?" at bounding box center [246, 185] width 6 height 6
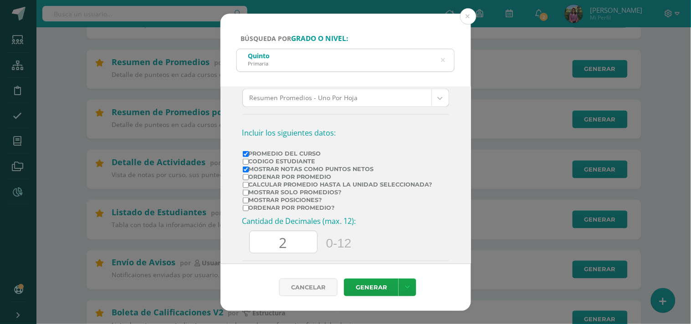
checkbox input "true"
click at [244, 208] on input "Ordenar por promedio?" at bounding box center [246, 208] width 6 height 6
checkbox input "true"
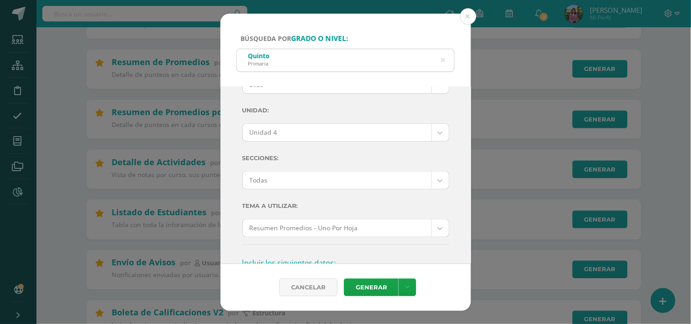
scroll to position [0, 0]
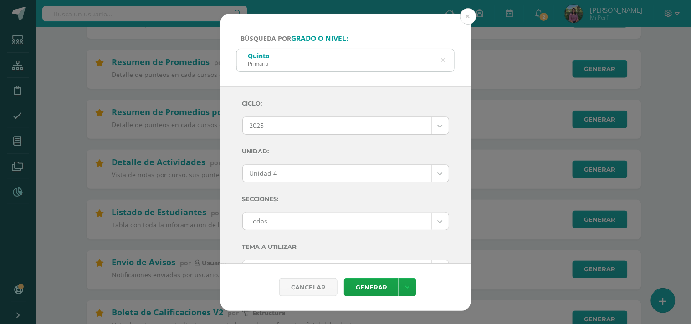
click at [379, 284] on link "Generar" at bounding box center [371, 288] width 55 height 18
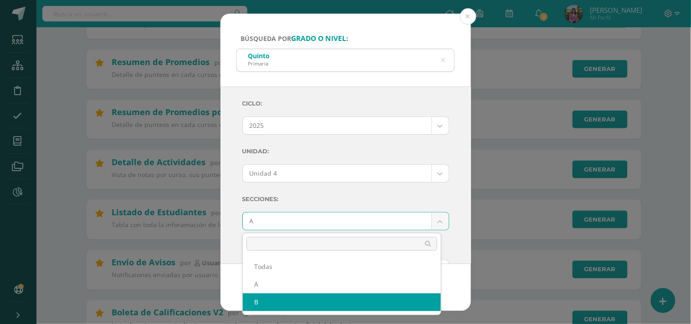
select select "B"
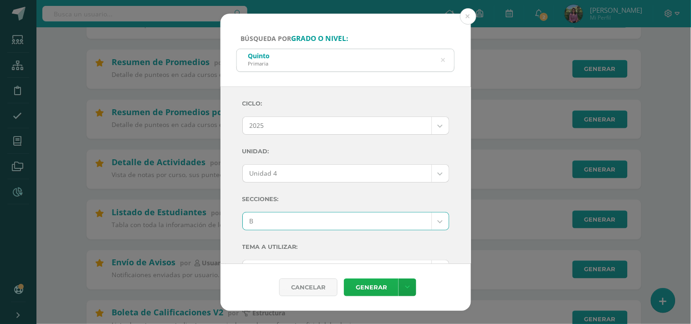
click at [376, 283] on link "Generar" at bounding box center [371, 288] width 55 height 18
click at [447, 59] on div "Quinto Primaria" at bounding box center [346, 59] width 218 height 21
click at [445, 58] on div "Quinto Primaria" at bounding box center [346, 59] width 218 height 21
click at [443, 63] on icon at bounding box center [443, 60] width 19 height 19
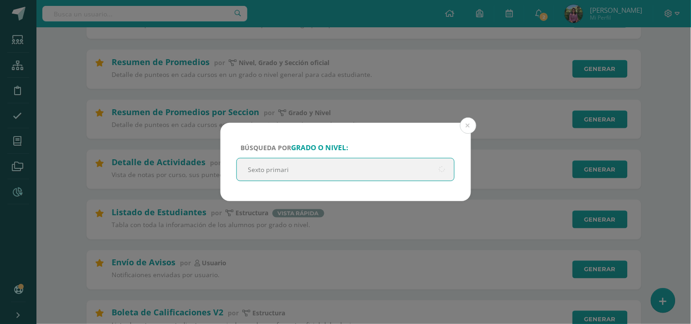
type input "Sexto primaria"
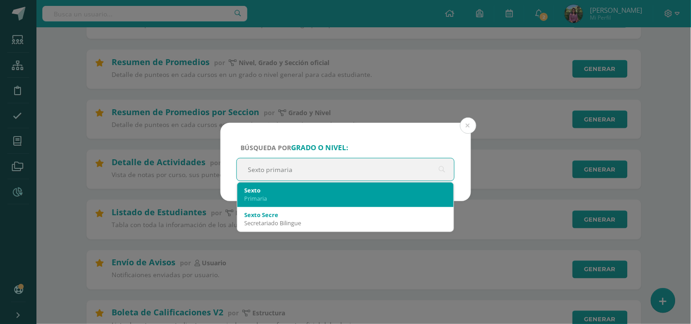
click at [262, 195] on div "Primaria" at bounding box center [346, 199] width 202 height 8
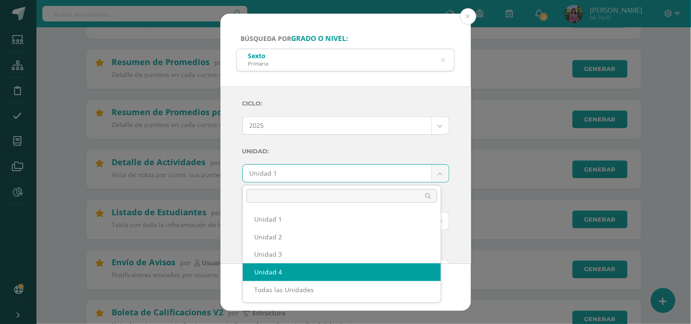
click at [293, 268] on div "Cancelar Generar Descargar como HTML Descargar como PDF Descargar como XLS" at bounding box center [346, 287] width 251 height 47
select select "Unidad 4"
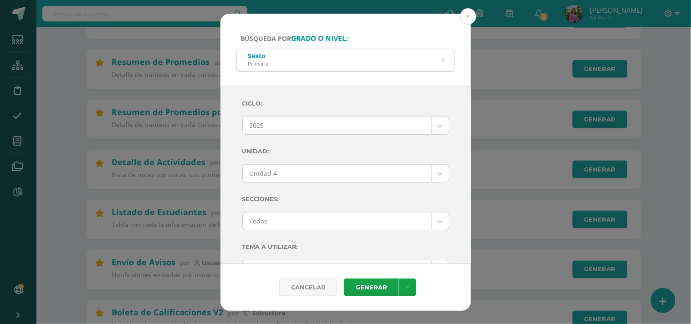
click at [435, 238] on label "Tema a Utilizar:" at bounding box center [345, 247] width 207 height 19
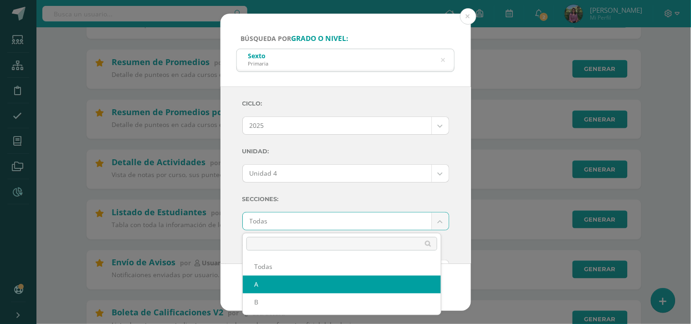
select select "A"
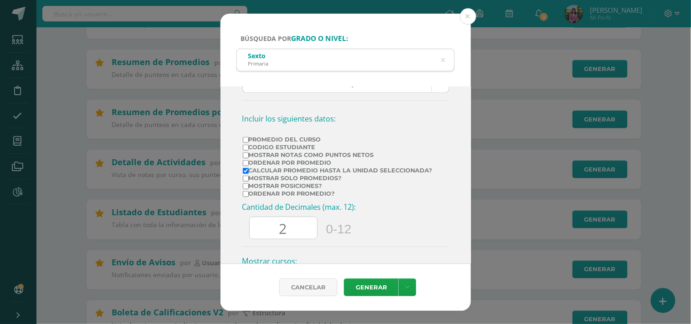
scroll to position [171, 0]
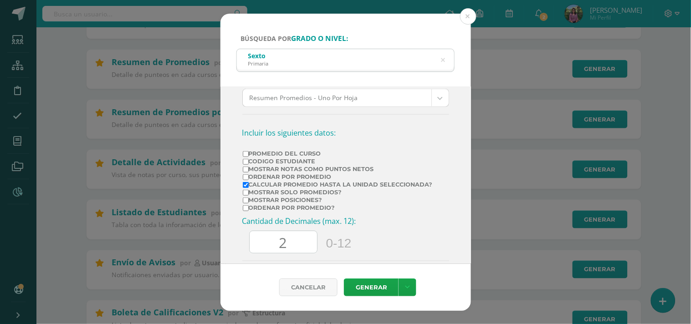
click at [260, 152] on label "Promedio del Curso" at bounding box center [338, 153] width 190 height 7
click at [249, 152] on input "Promedio del Curso" at bounding box center [246, 154] width 6 height 6
checkbox input "true"
click at [251, 167] on label "Mostrar Notas Como Puntos Netos" at bounding box center [338, 169] width 190 height 7
click at [249, 167] on input "Mostrar Notas Como Puntos Netos" at bounding box center [246, 170] width 6 height 6
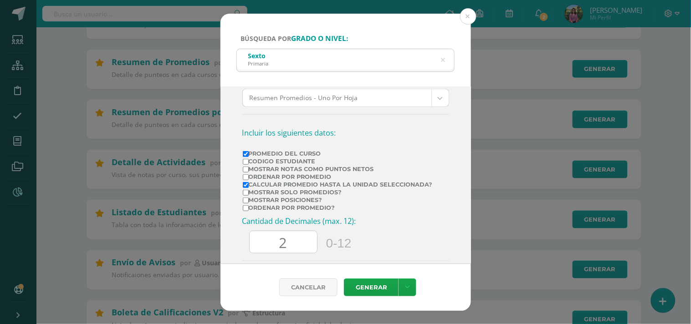
checkbox input "true"
click at [247, 211] on input "Ordenar por promedio?" at bounding box center [246, 208] width 6 height 6
checkbox input "true"
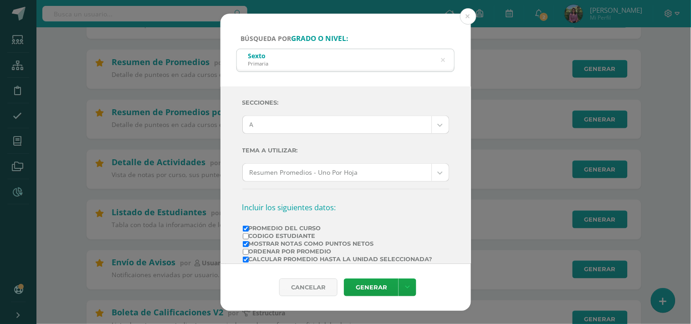
scroll to position [101, 0]
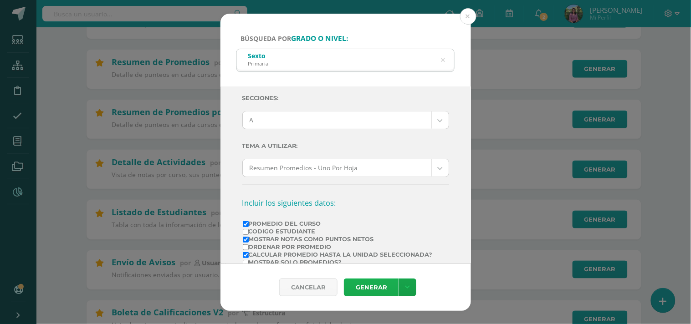
click at [377, 289] on link "Generar" at bounding box center [371, 288] width 55 height 18
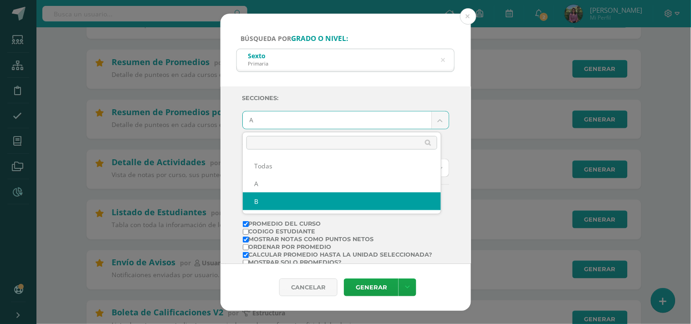
select select "B"
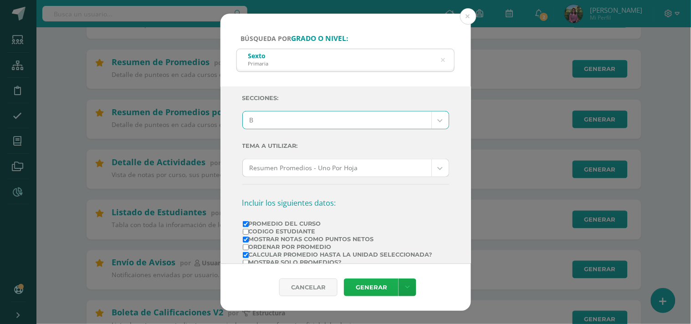
click at [363, 281] on link "Generar" at bounding box center [371, 288] width 55 height 18
